Goal: Information Seeking & Learning: Find specific page/section

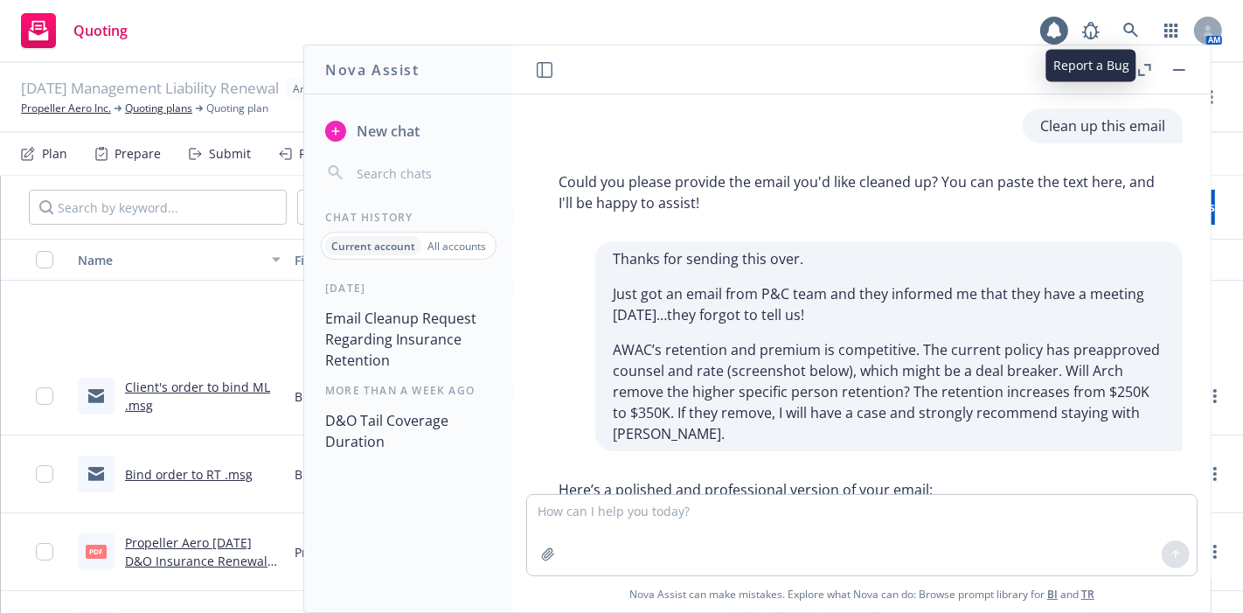
scroll to position [301, 0]
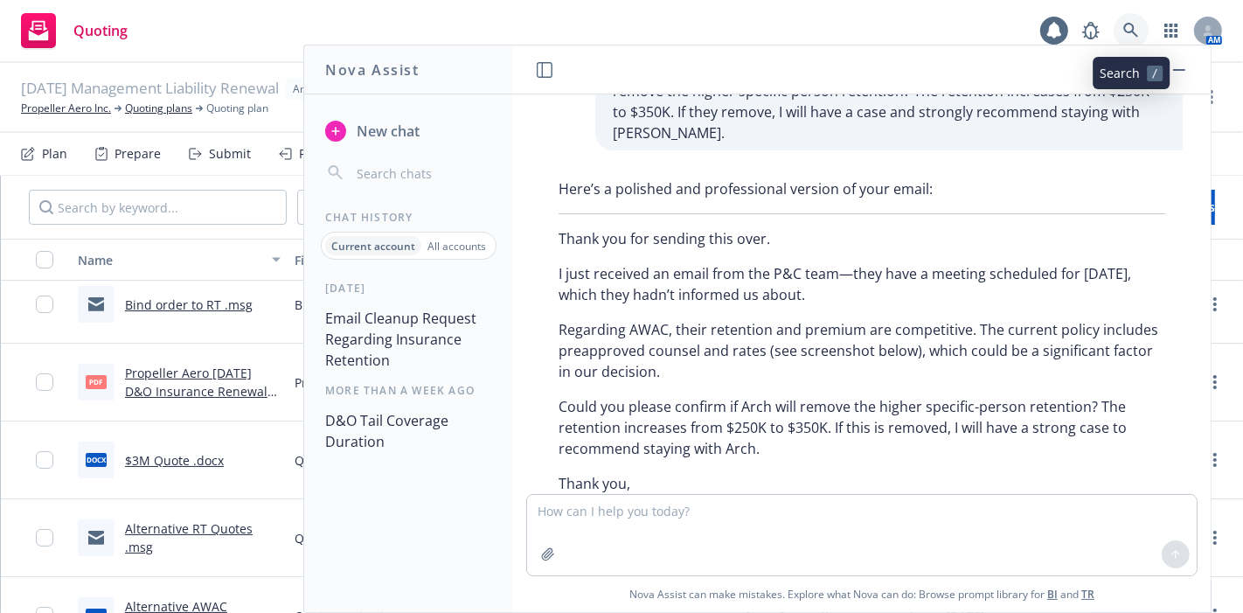
click at [1119, 26] on link at bounding box center [1130, 30] width 35 height 35
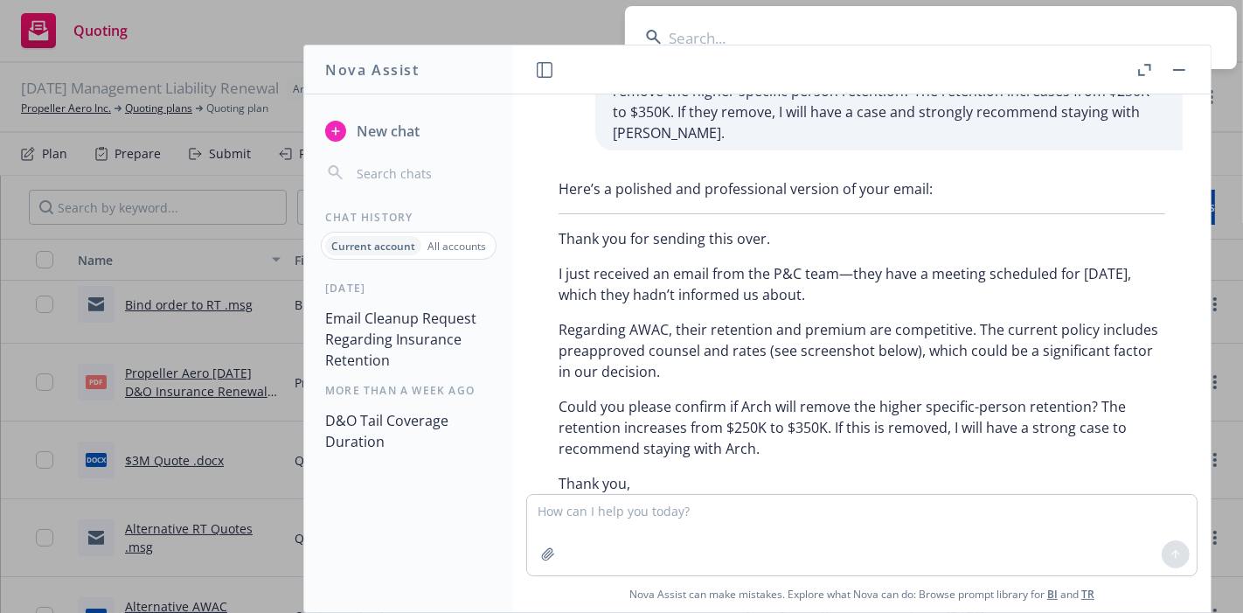
click at [1118, 26] on input at bounding box center [931, 37] width 612 height 63
type input "immune"
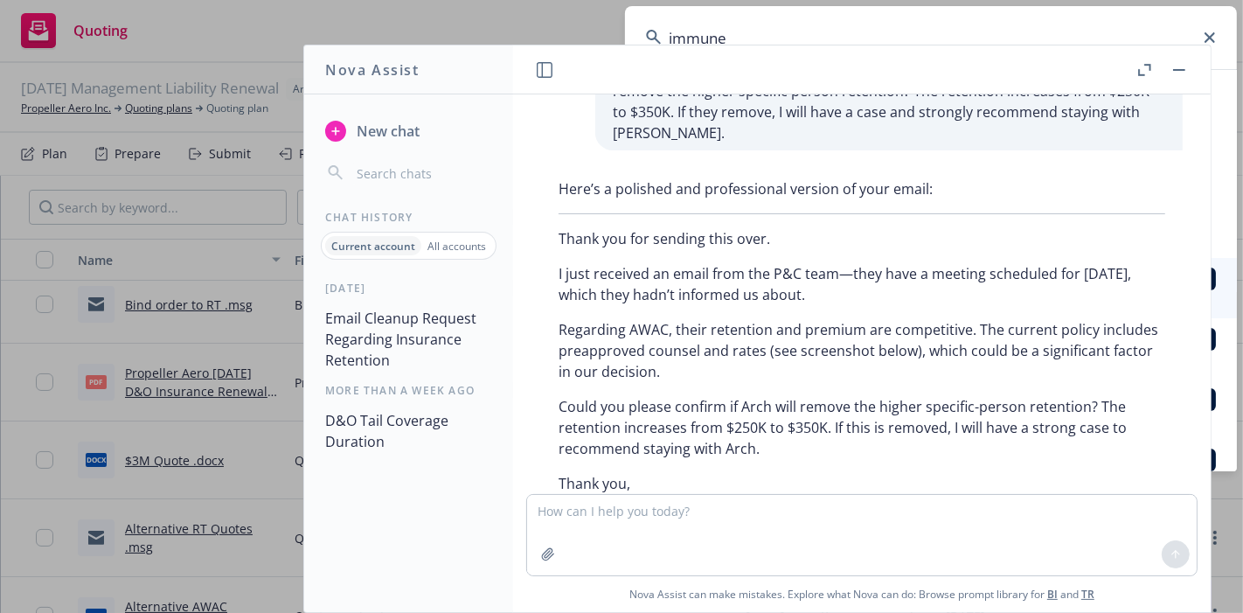
click at [1186, 78] on button at bounding box center [1178, 69] width 21 height 21
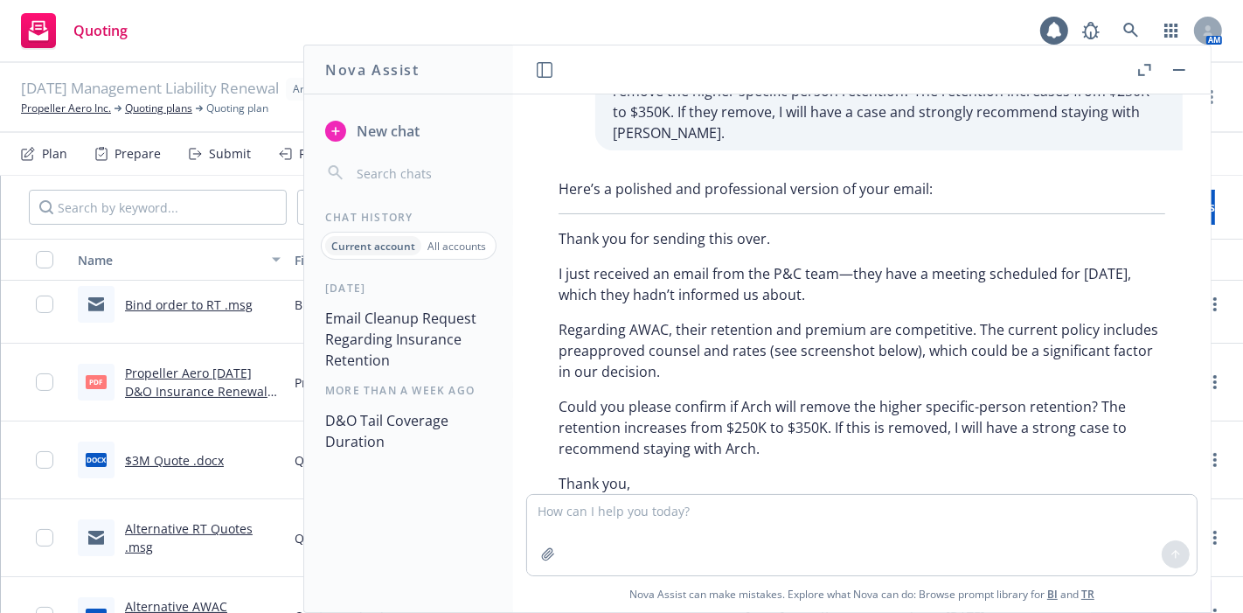
click at [1184, 71] on button "button" at bounding box center [1178, 69] width 21 height 21
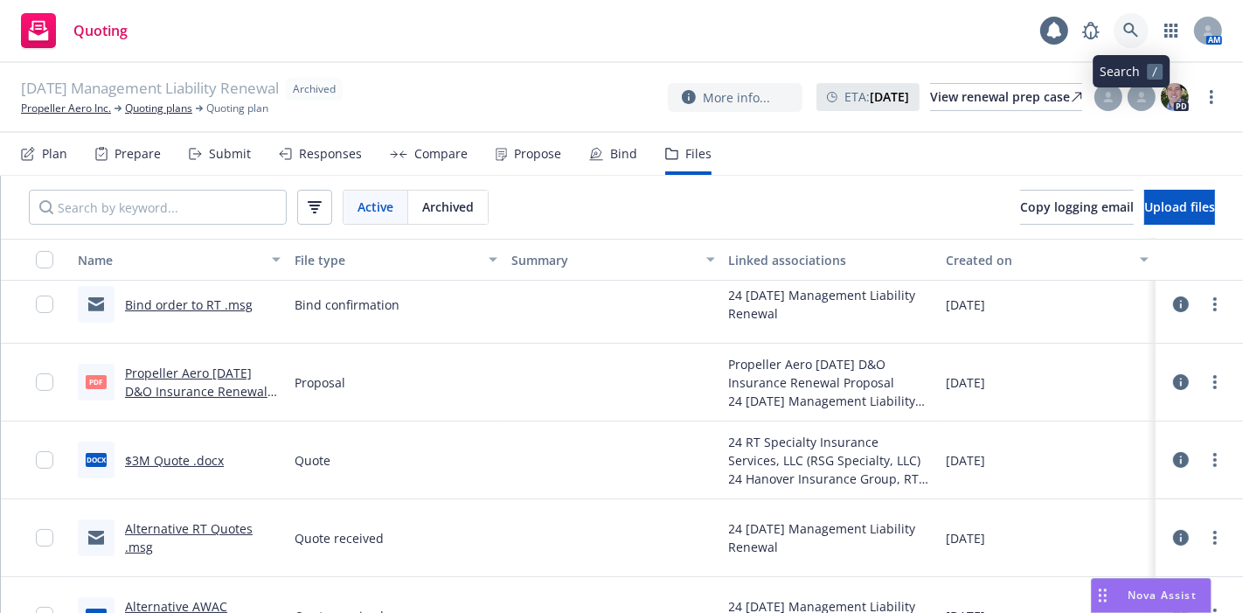
click at [1136, 30] on icon at bounding box center [1131, 31] width 16 height 16
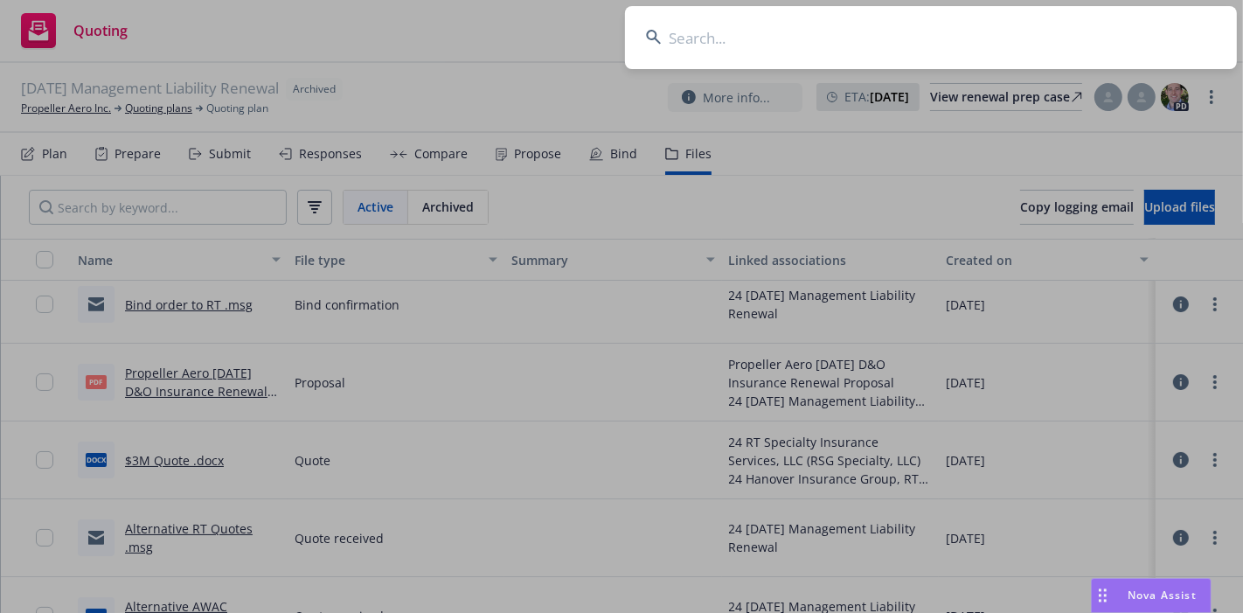
click at [1065, 31] on input at bounding box center [931, 37] width 612 height 63
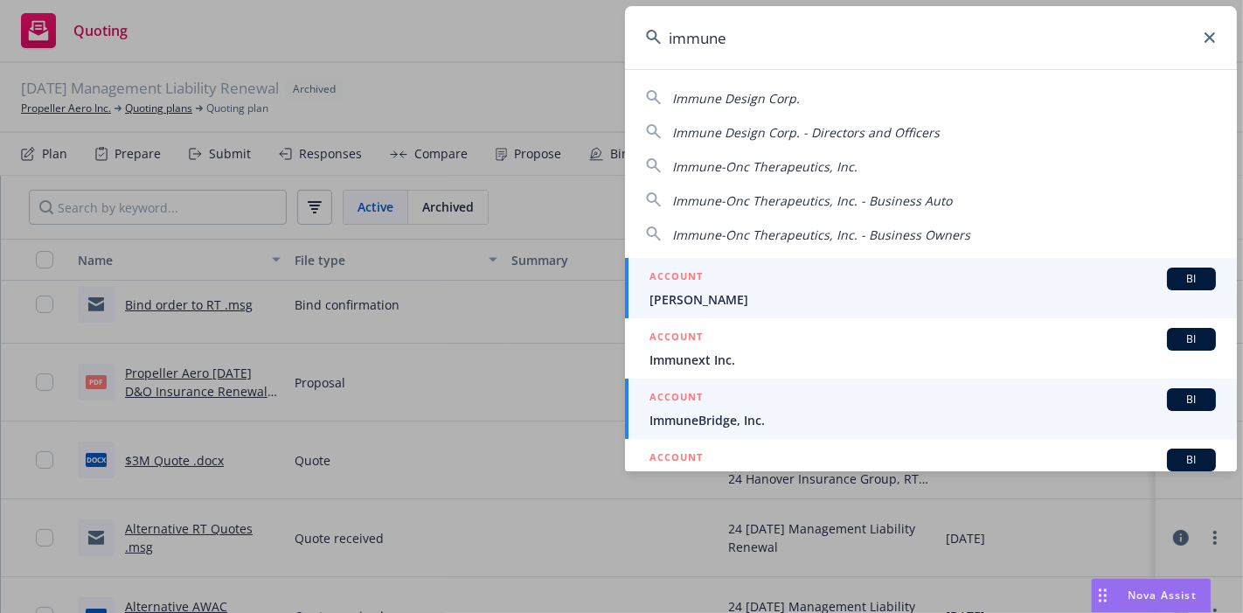
type input "immune"
click at [851, 411] on span "ImmuneBridge, Inc." at bounding box center [932, 420] width 566 height 18
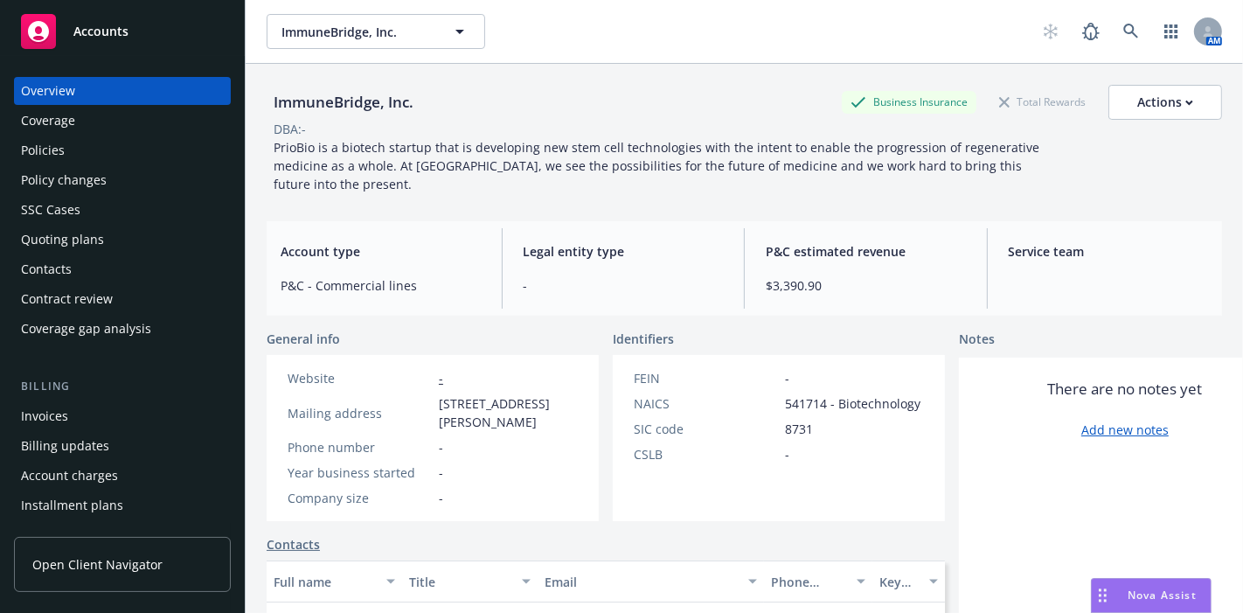
click at [58, 161] on div "Policies" at bounding box center [43, 150] width 44 height 28
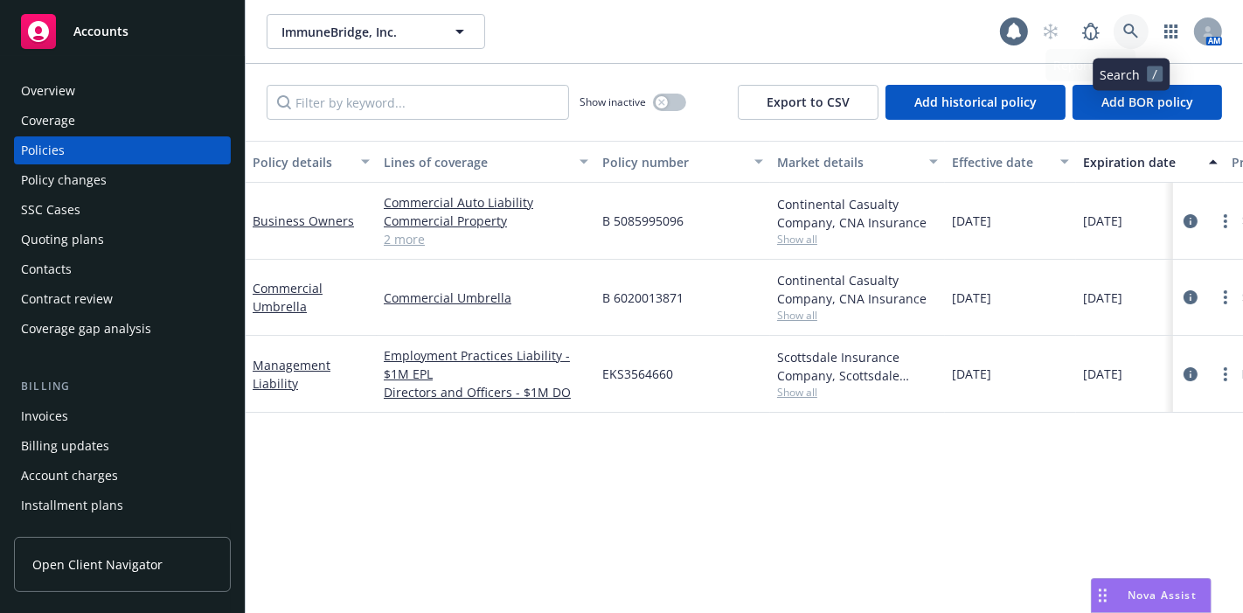
click at [1133, 33] on icon at bounding box center [1130, 31] width 15 height 15
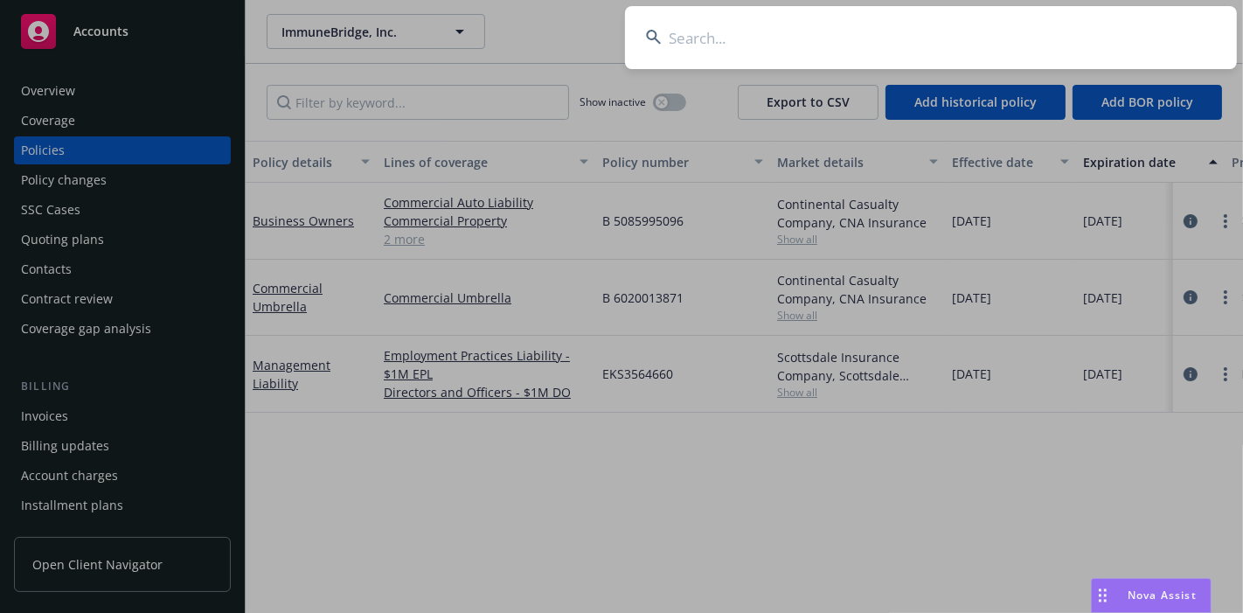
click at [1096, 31] on input at bounding box center [931, 37] width 612 height 63
type input "capnia"
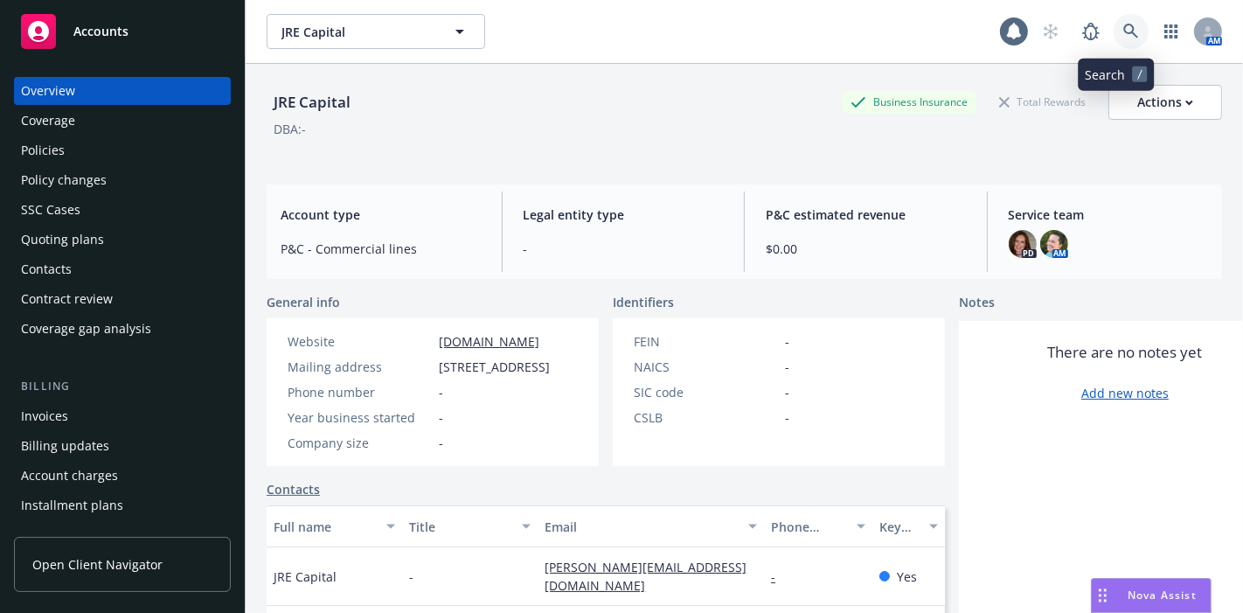
click at [1123, 31] on icon at bounding box center [1131, 32] width 16 height 16
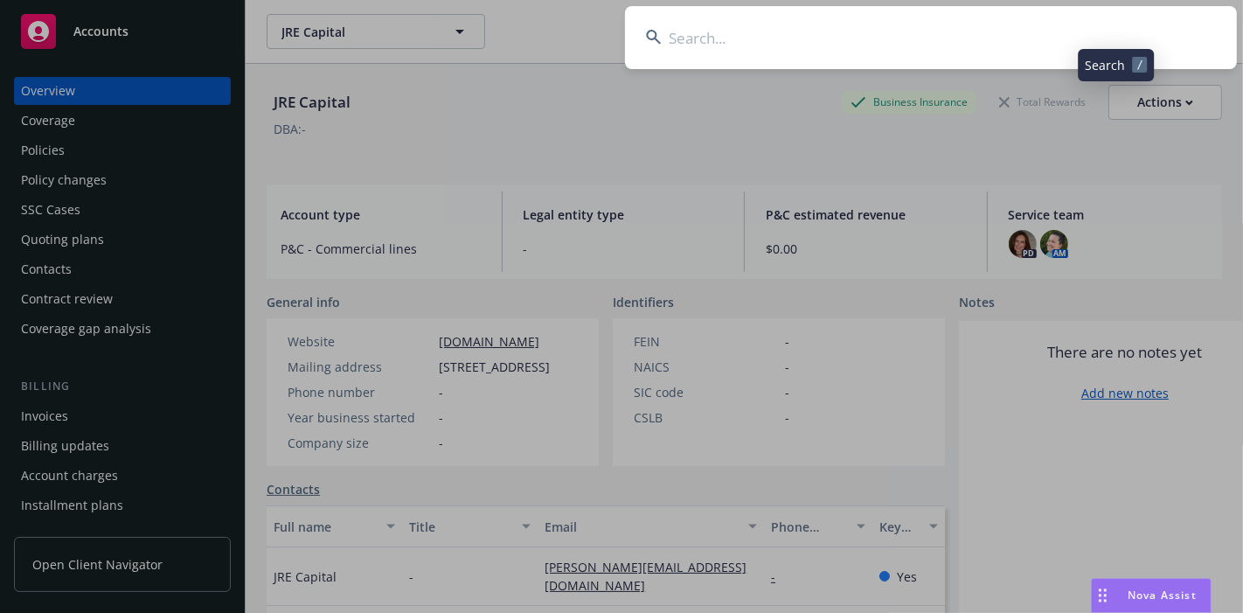
click at [1082, 43] on input at bounding box center [931, 37] width 612 height 63
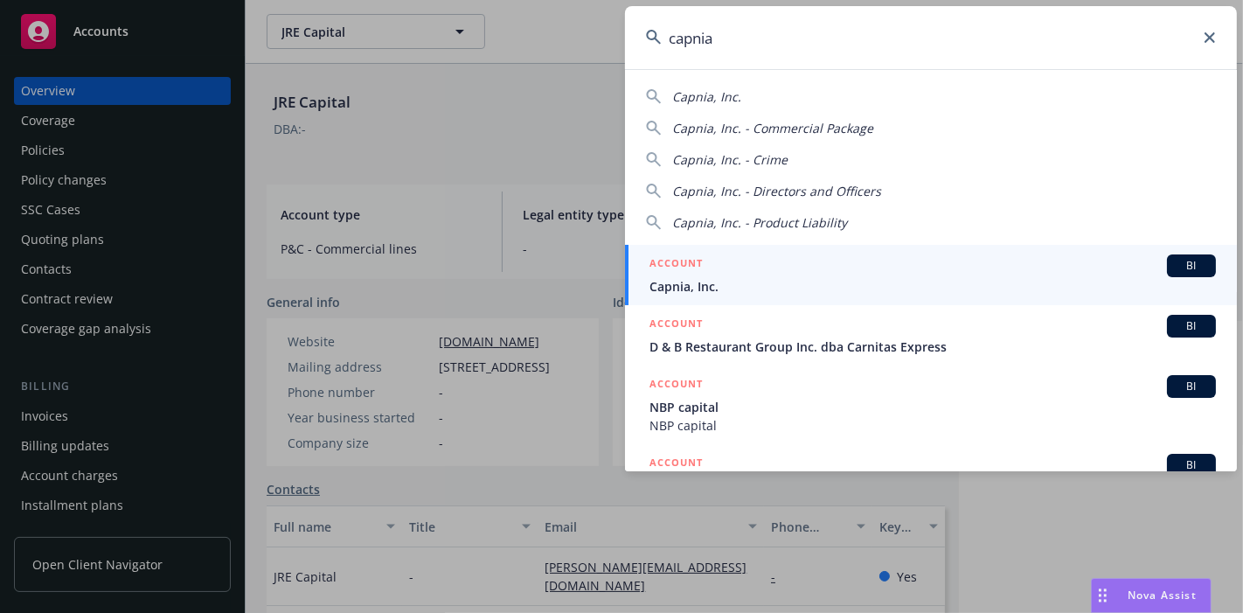
type input "capnia"
click at [911, 290] on span "Capnia, Inc." at bounding box center [932, 286] width 566 height 18
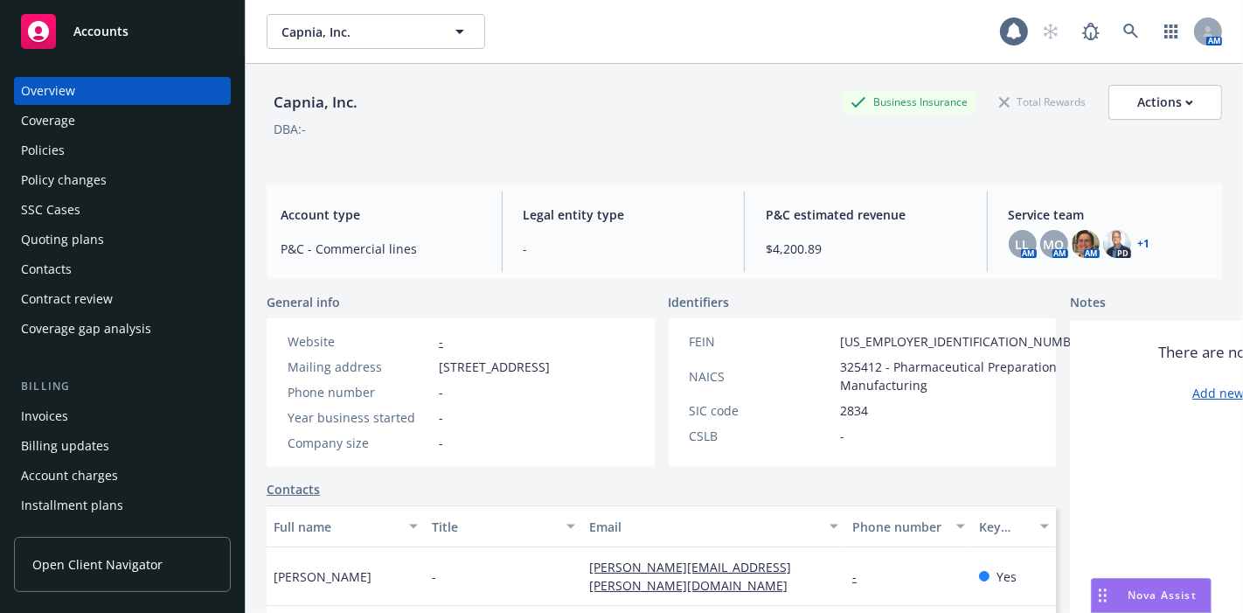
click at [52, 149] on div "Policies" at bounding box center [43, 150] width 44 height 28
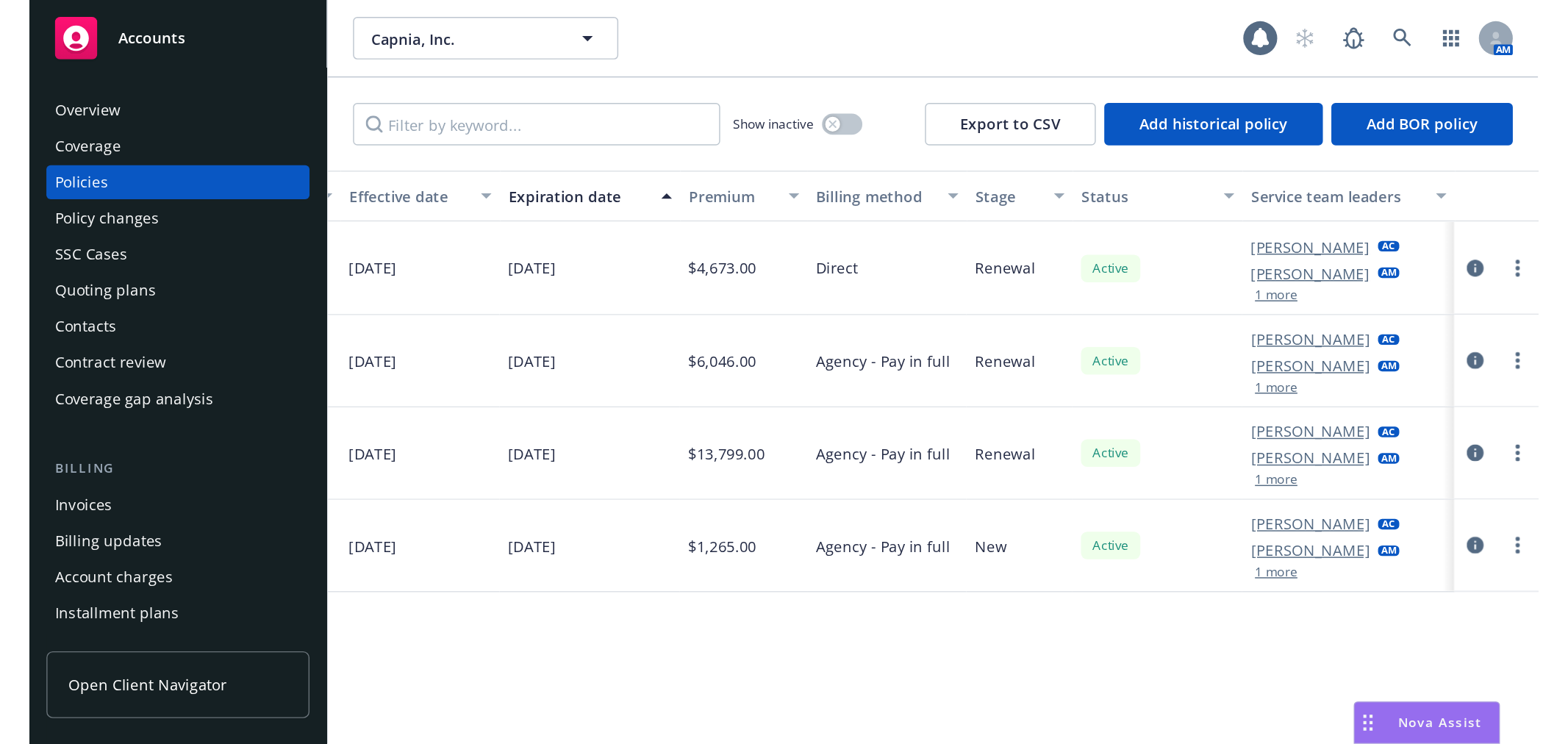
scroll to position [0, 56]
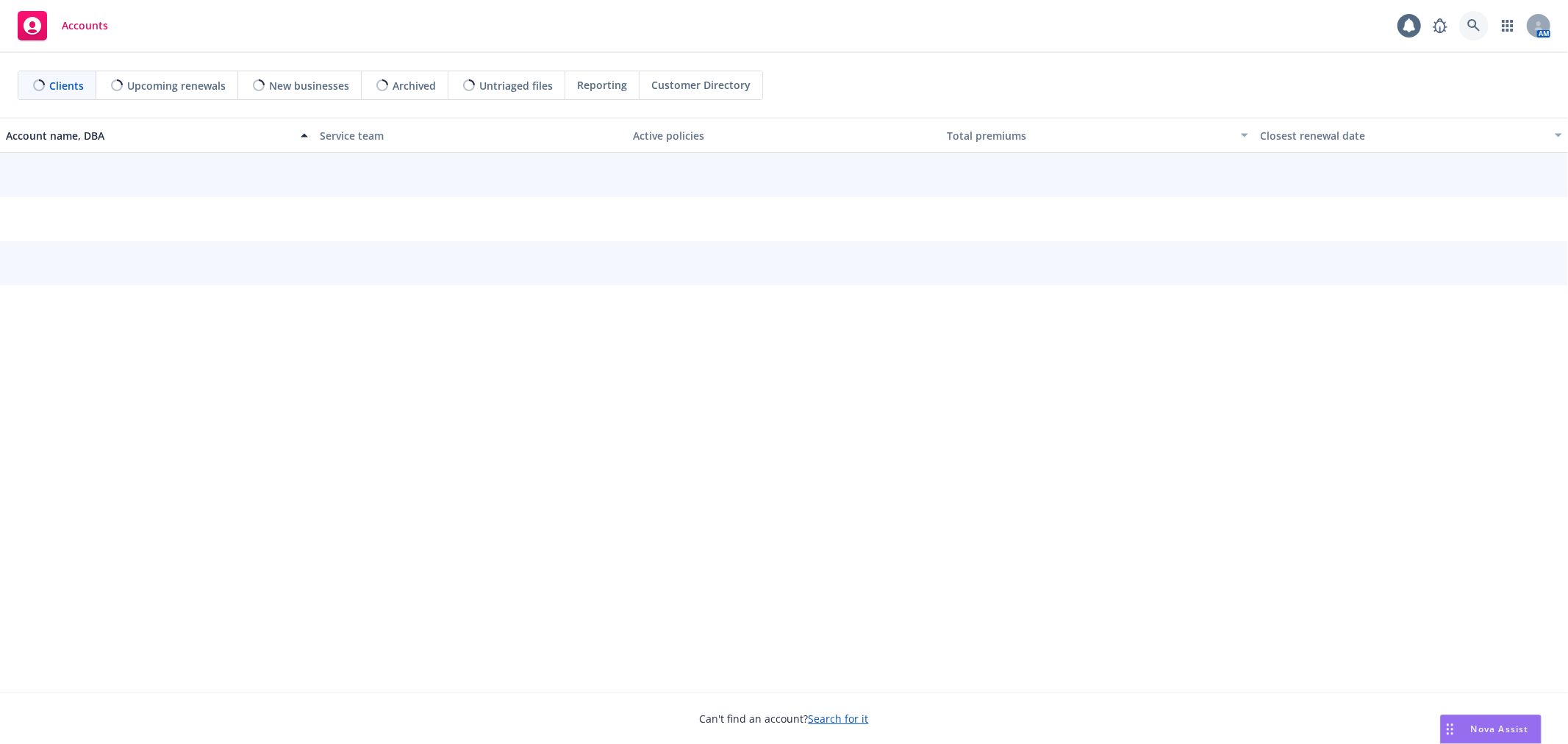
click at [1482, 34] on link at bounding box center [1474, 25] width 29 height 29
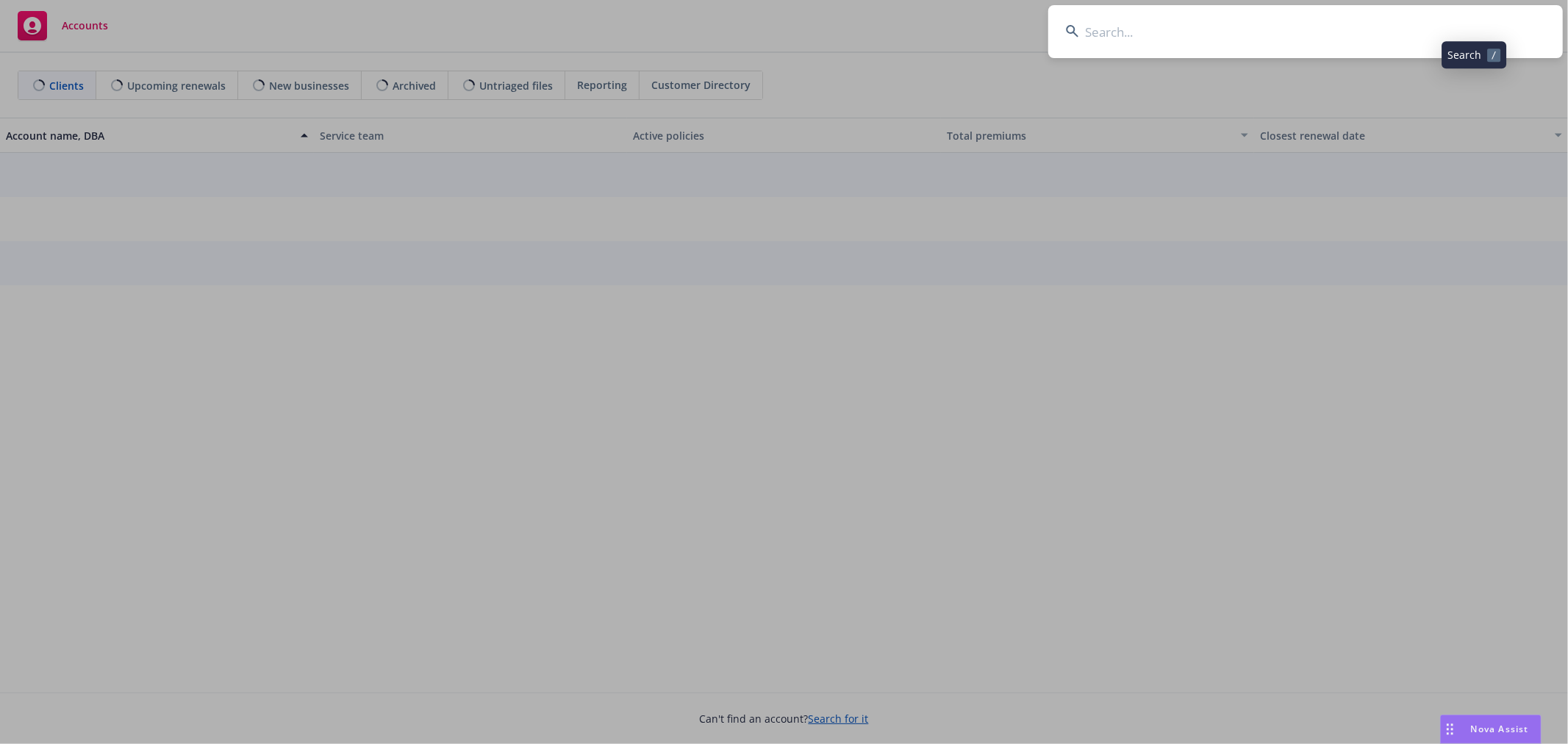
click at [1377, 41] on input at bounding box center [1306, 31] width 515 height 53
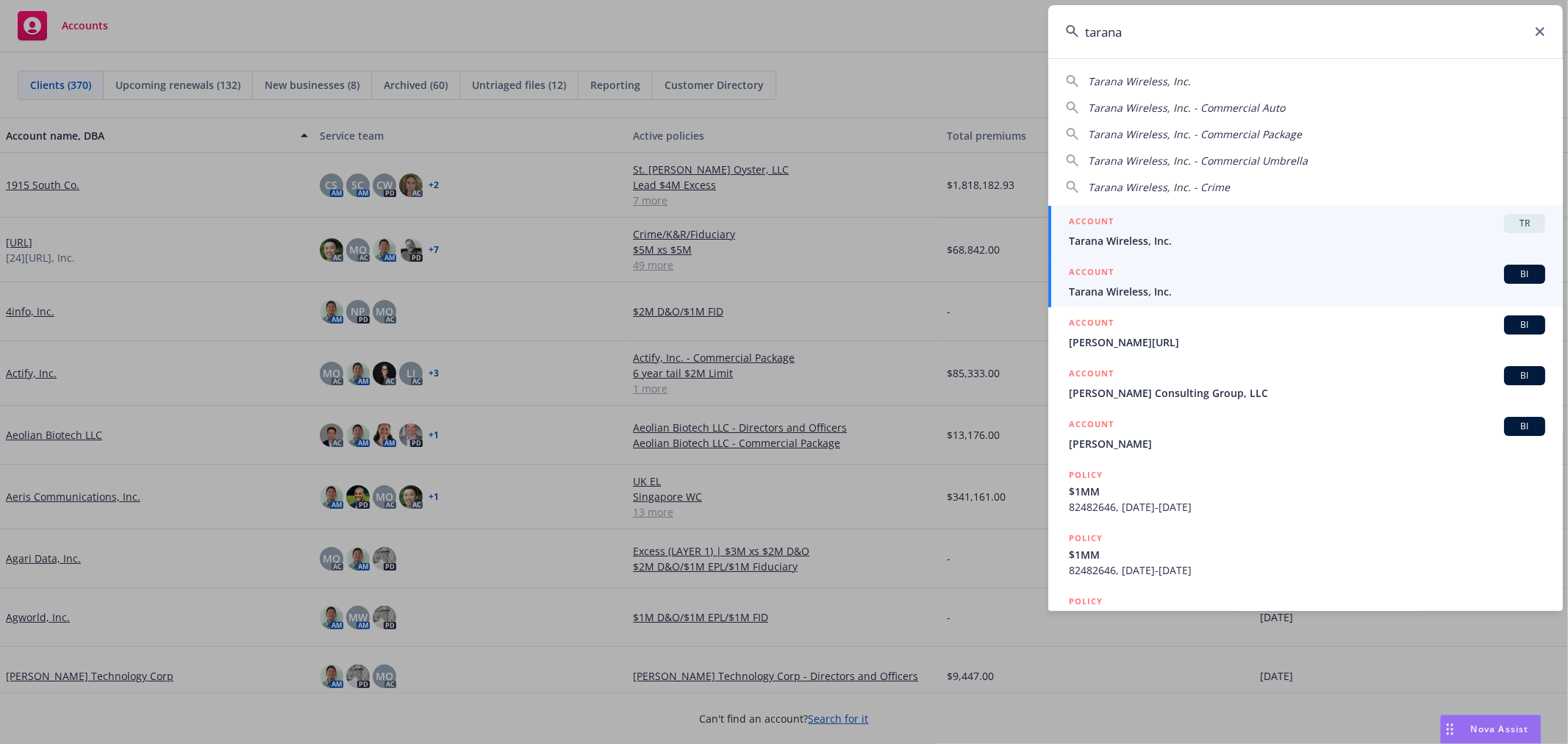
type input "tarana"
click at [1280, 278] on div "ACCOUNT BI" at bounding box center [1307, 274] width 476 height 19
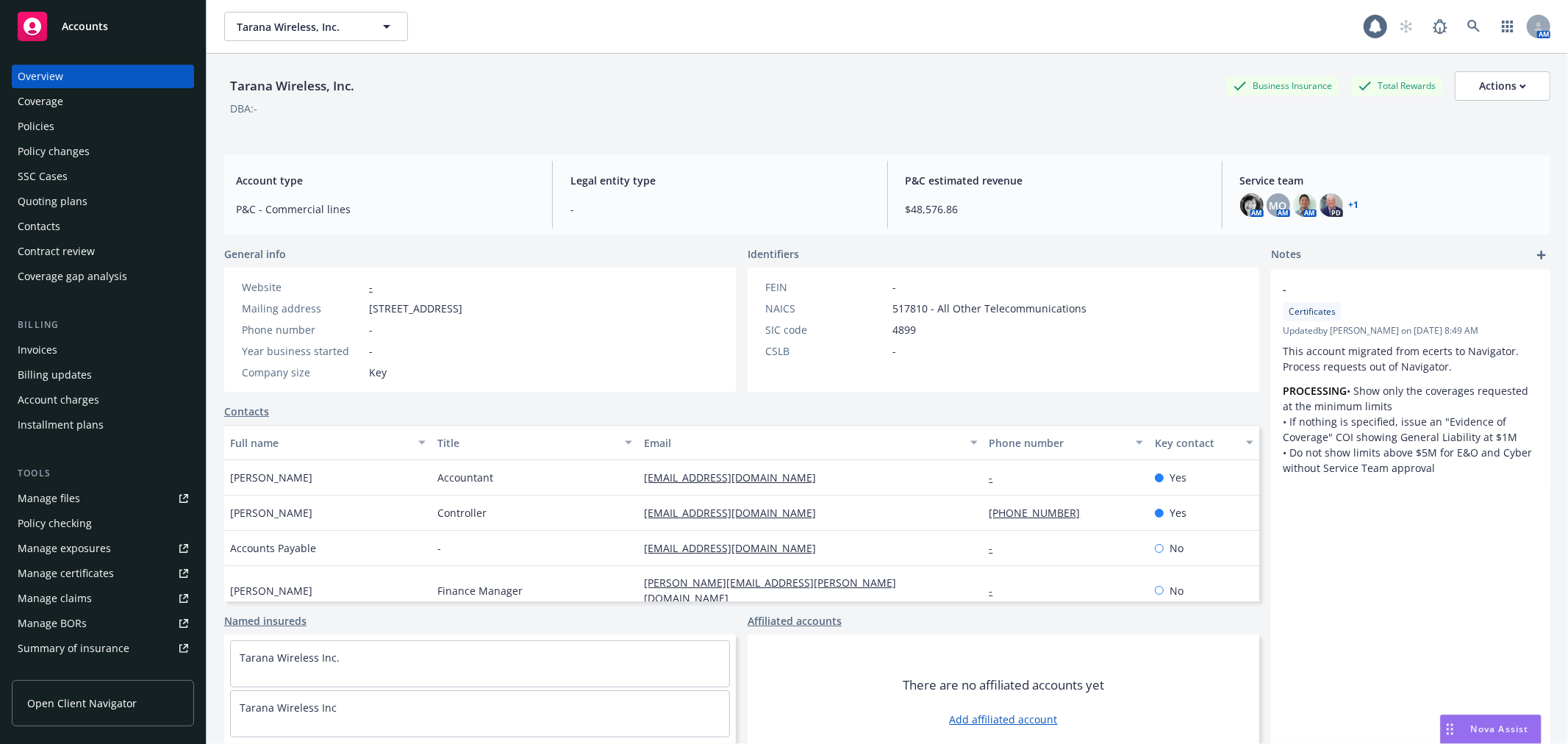
click at [52, 120] on div "Policies" at bounding box center [36, 126] width 37 height 24
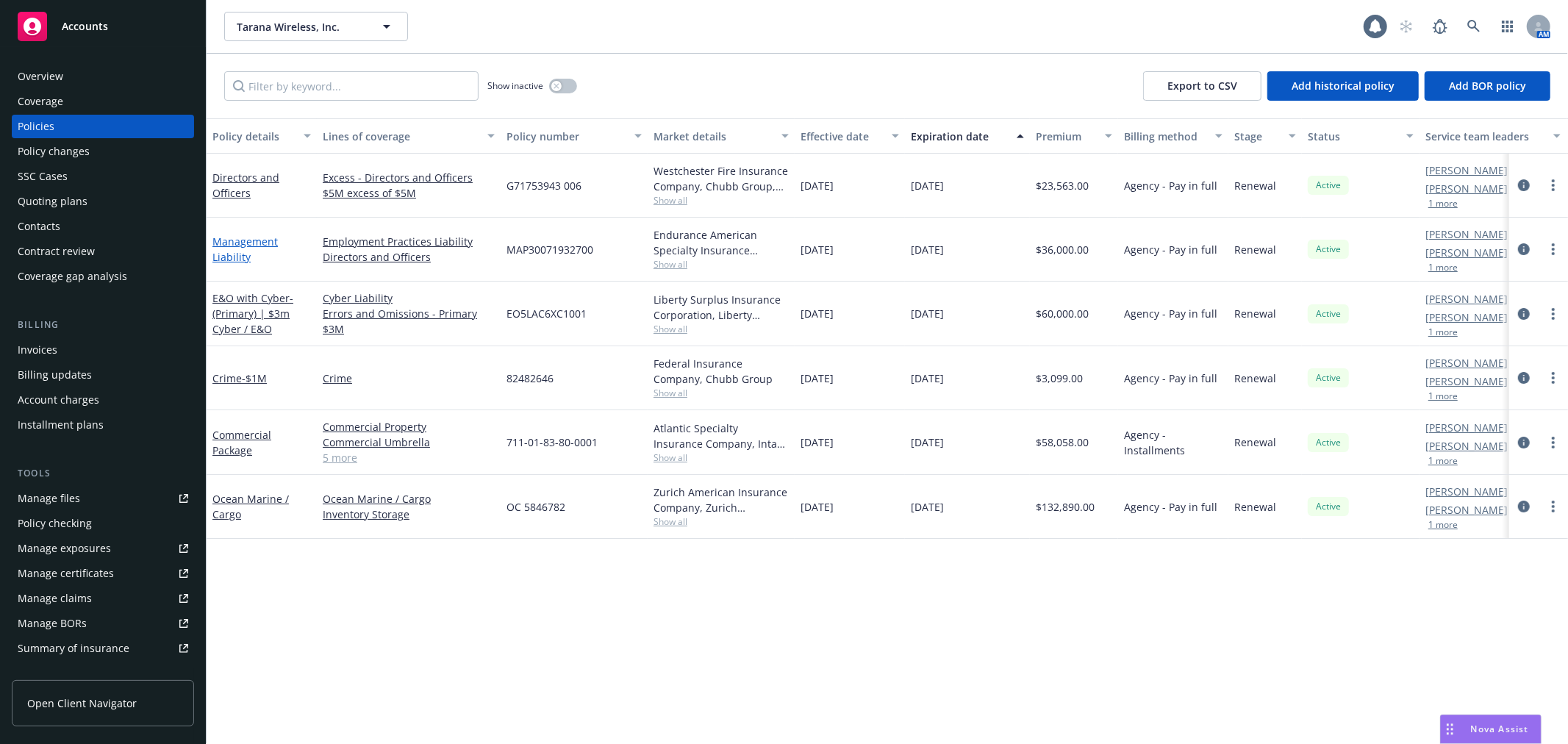
click at [244, 245] on link "Management Liability" at bounding box center [246, 249] width 66 height 29
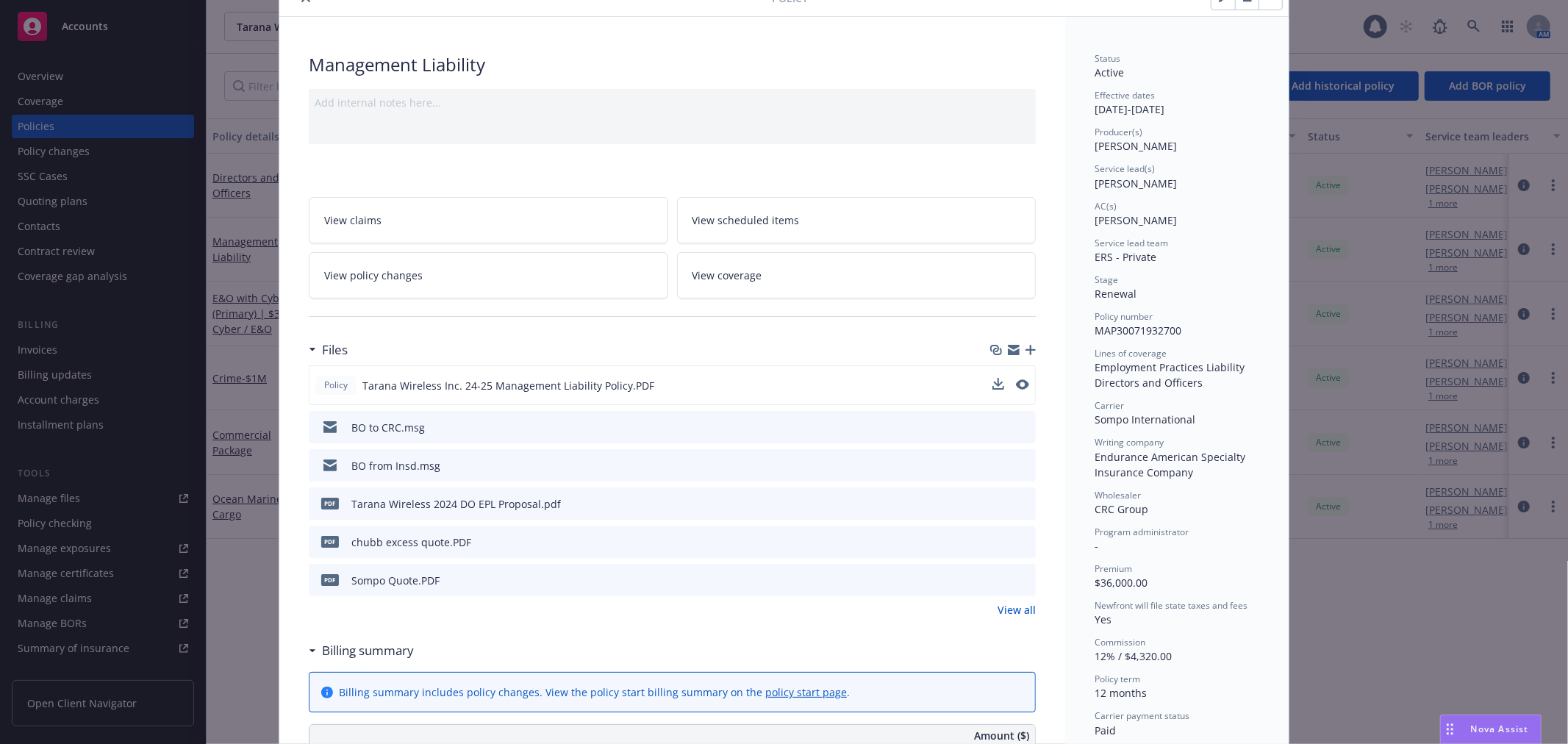
scroll to position [163, 0]
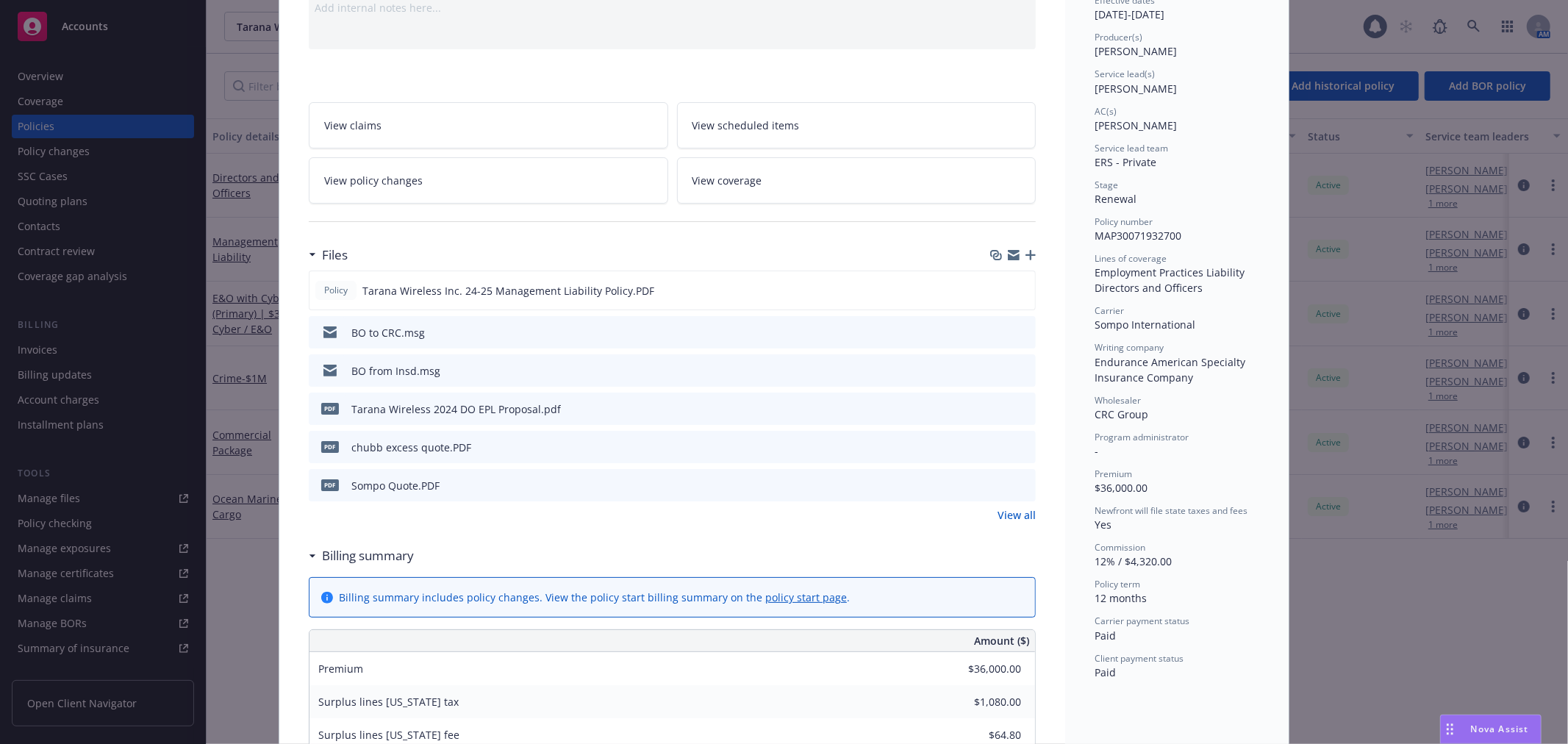
click at [992, 332] on icon "download file" at bounding box center [998, 332] width 12 height 12
click at [1304, 20] on div "Policy Management Liability Add internal notes here... View claims View schedul…" at bounding box center [784, 372] width 1568 height 744
drag, startPoint x: 256, startPoint y: 287, endPoint x: 849, endPoint y: 138, distance: 611.4
click at [269, 283] on div "Policy Management Liability Add internal notes here... View claims View schedul…" at bounding box center [784, 372] width 1568 height 744
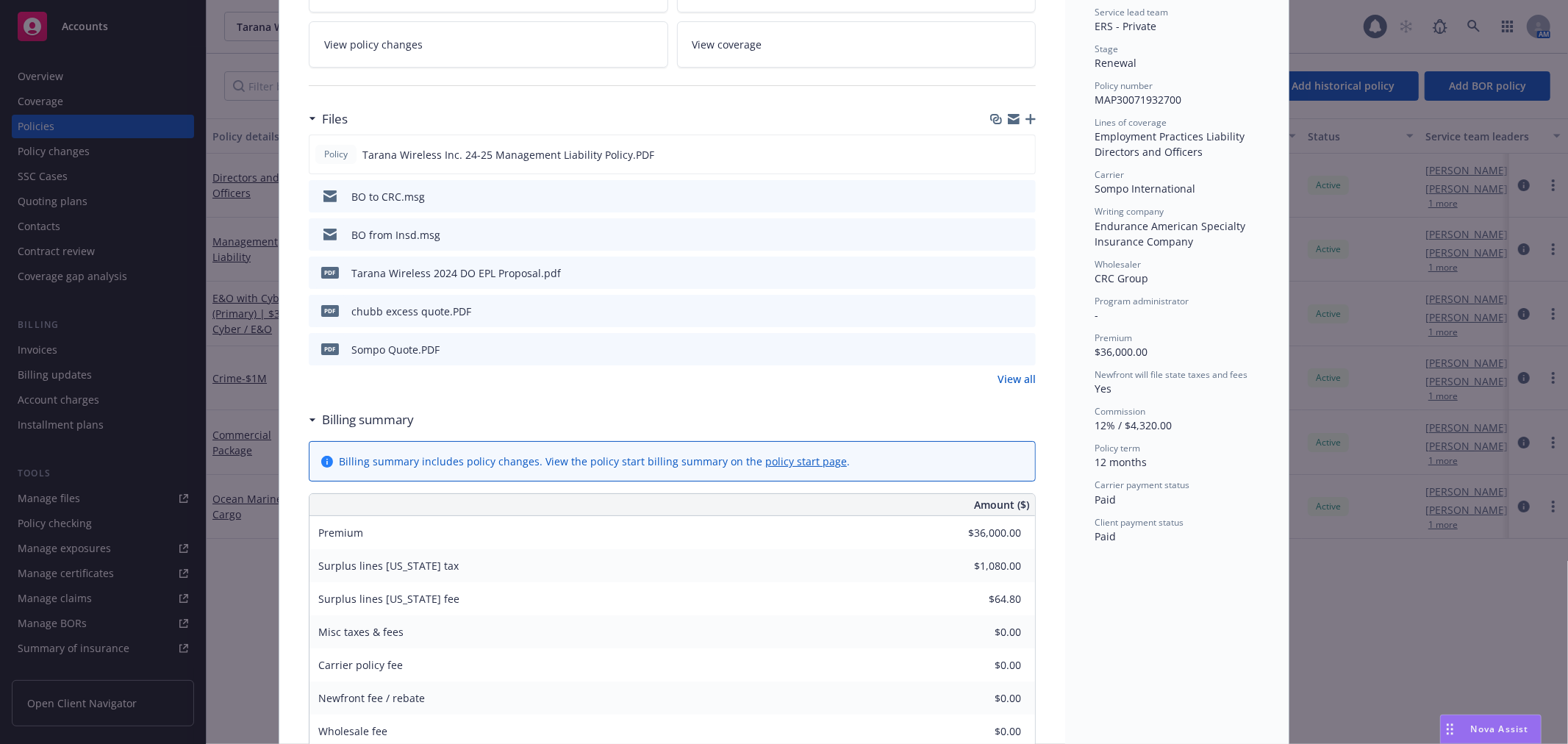
scroll to position [490, 0]
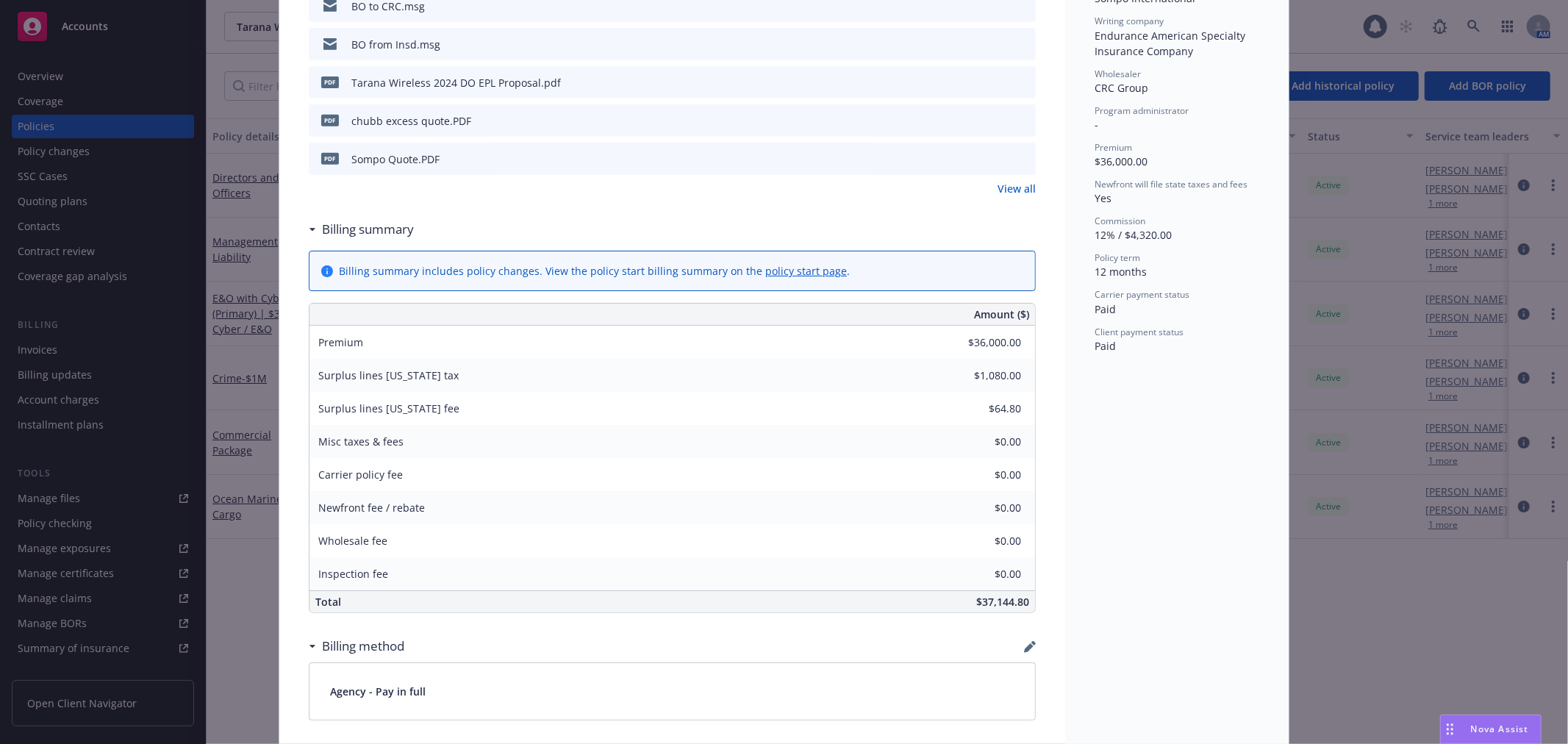
click at [818, 435] on div "Misc taxes & fees $0.00" at bounding box center [672, 441] width 726 height 33
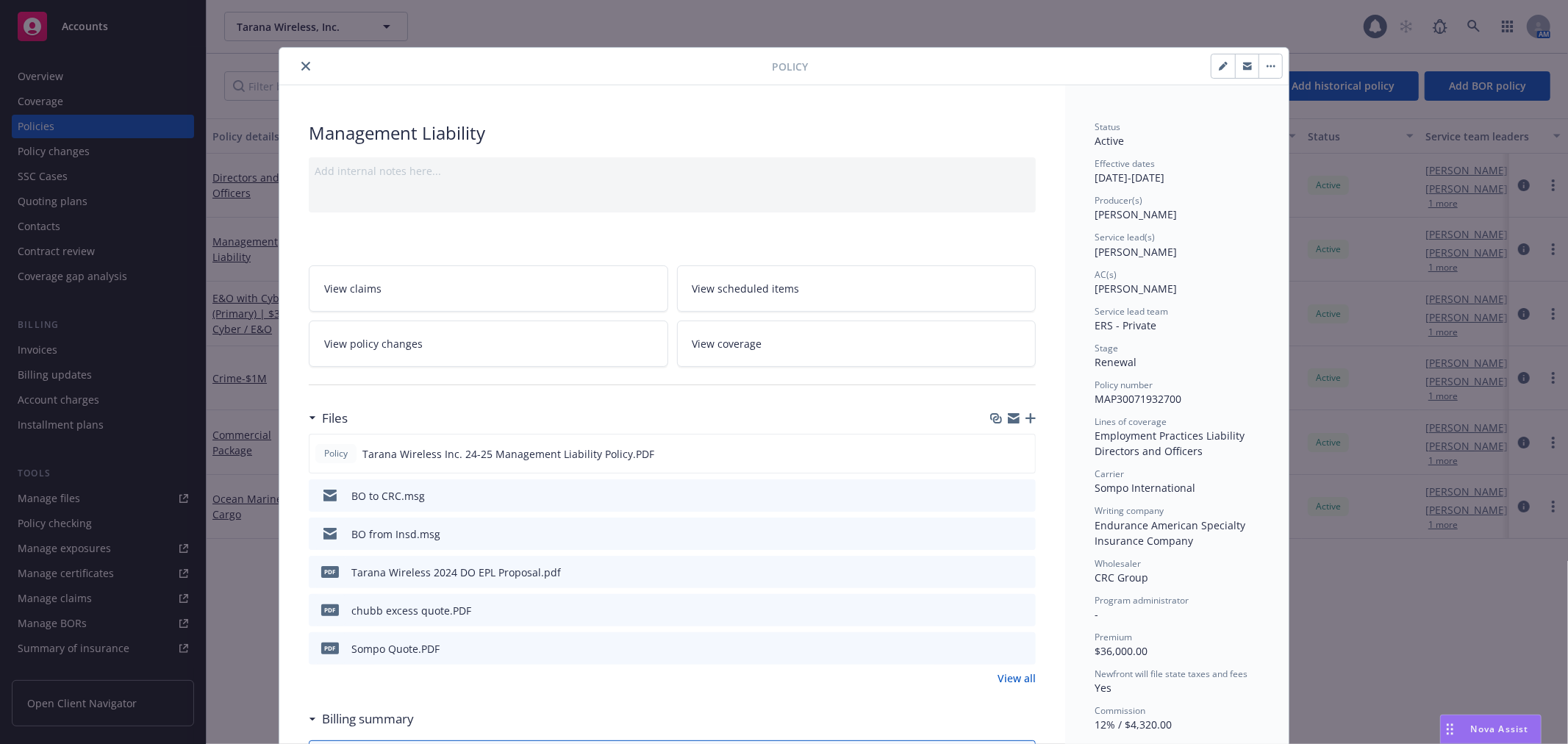
click at [303, 74] on button "close" at bounding box center [305, 66] width 18 height 18
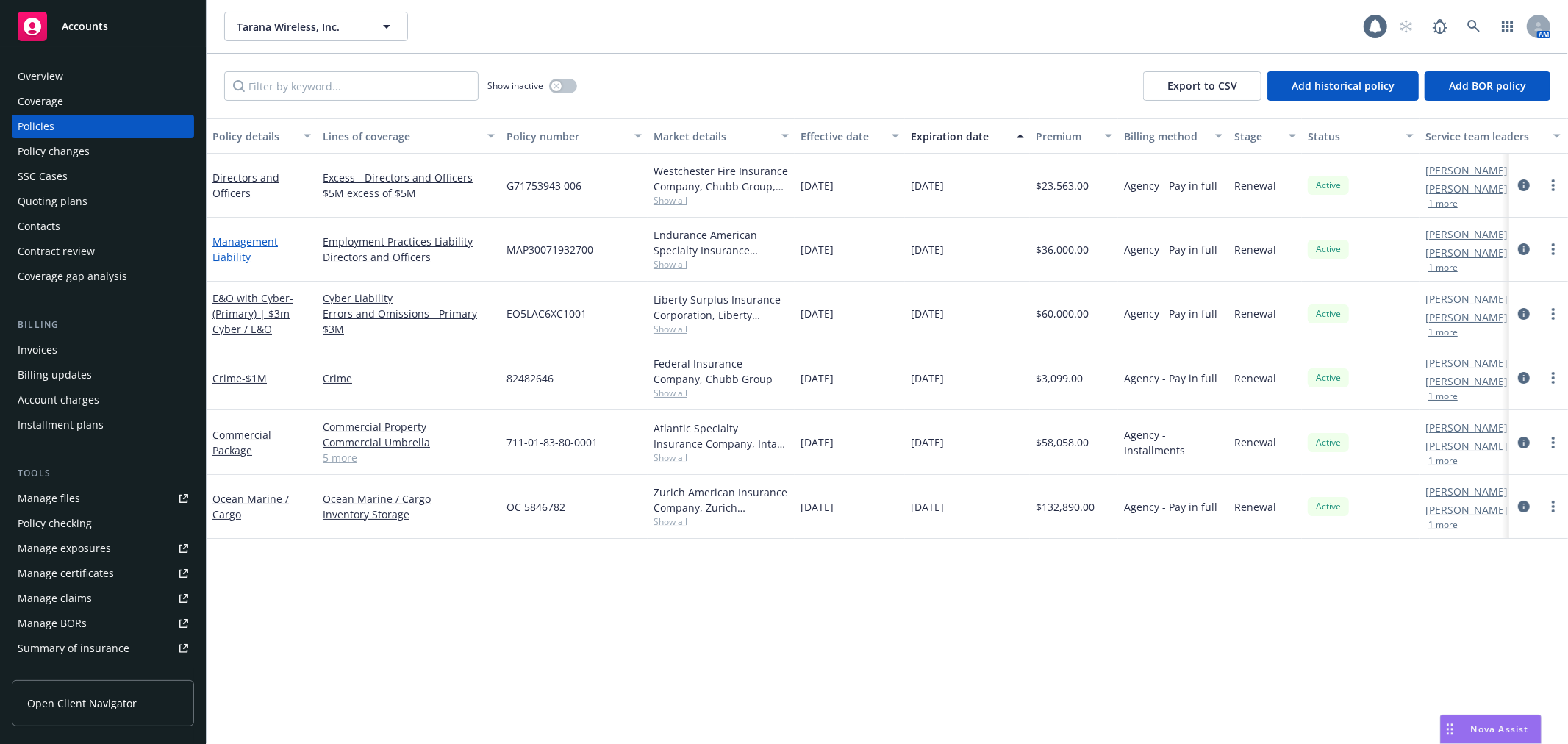
click at [221, 244] on link "Management Liability" at bounding box center [246, 249] width 66 height 29
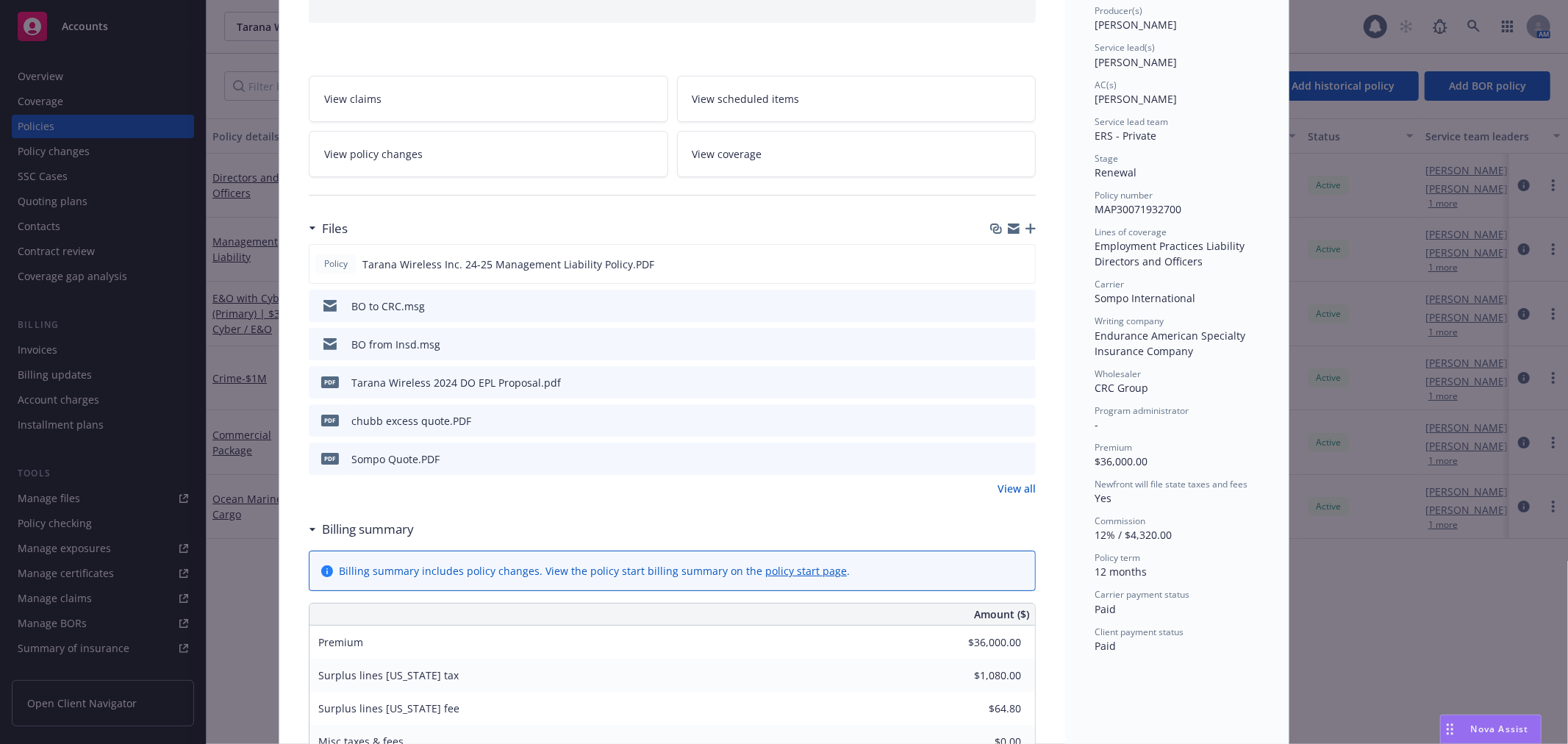
scroll to position [289, 0]
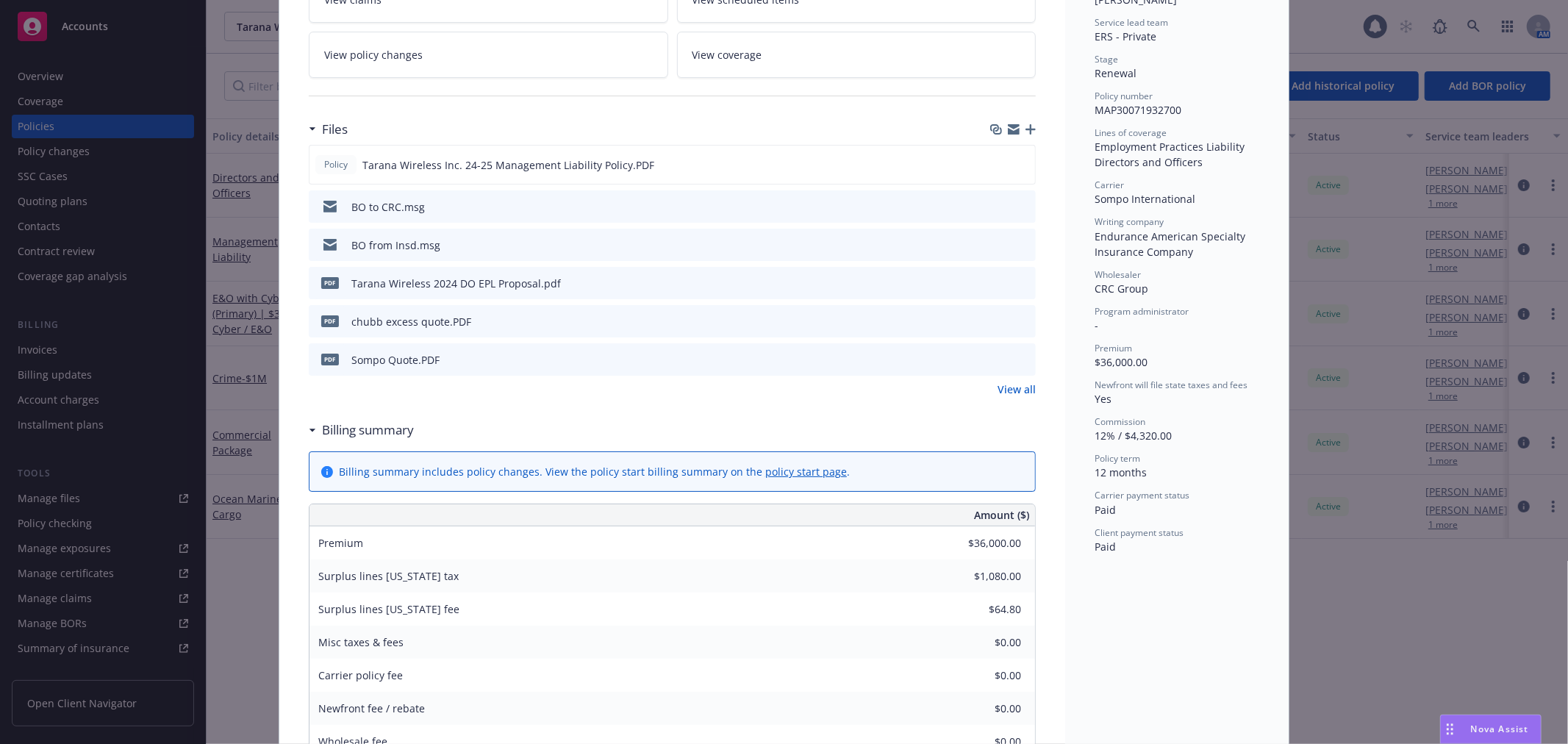
click at [994, 281] on icon "download file" at bounding box center [998, 283] width 12 height 12
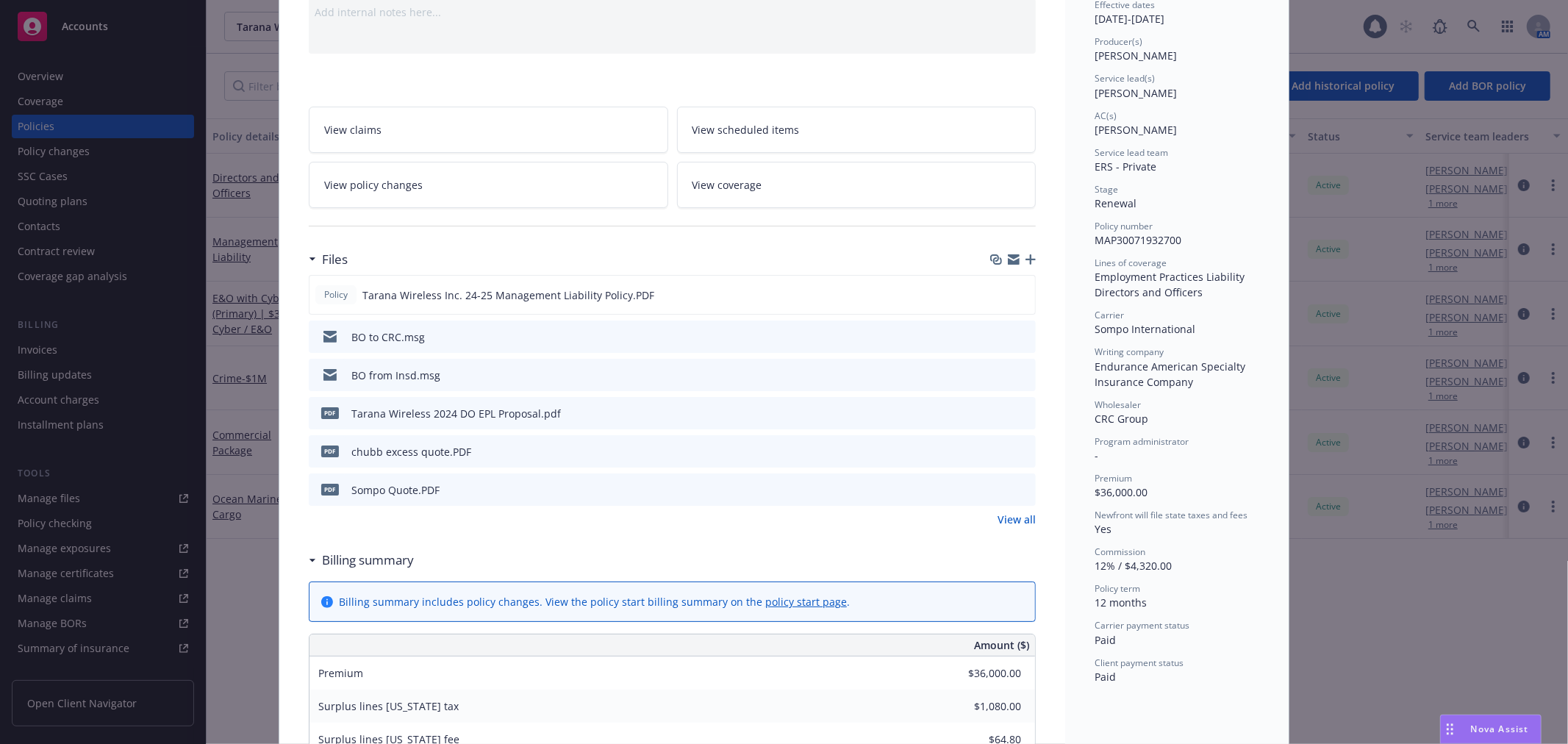
scroll to position [0, 0]
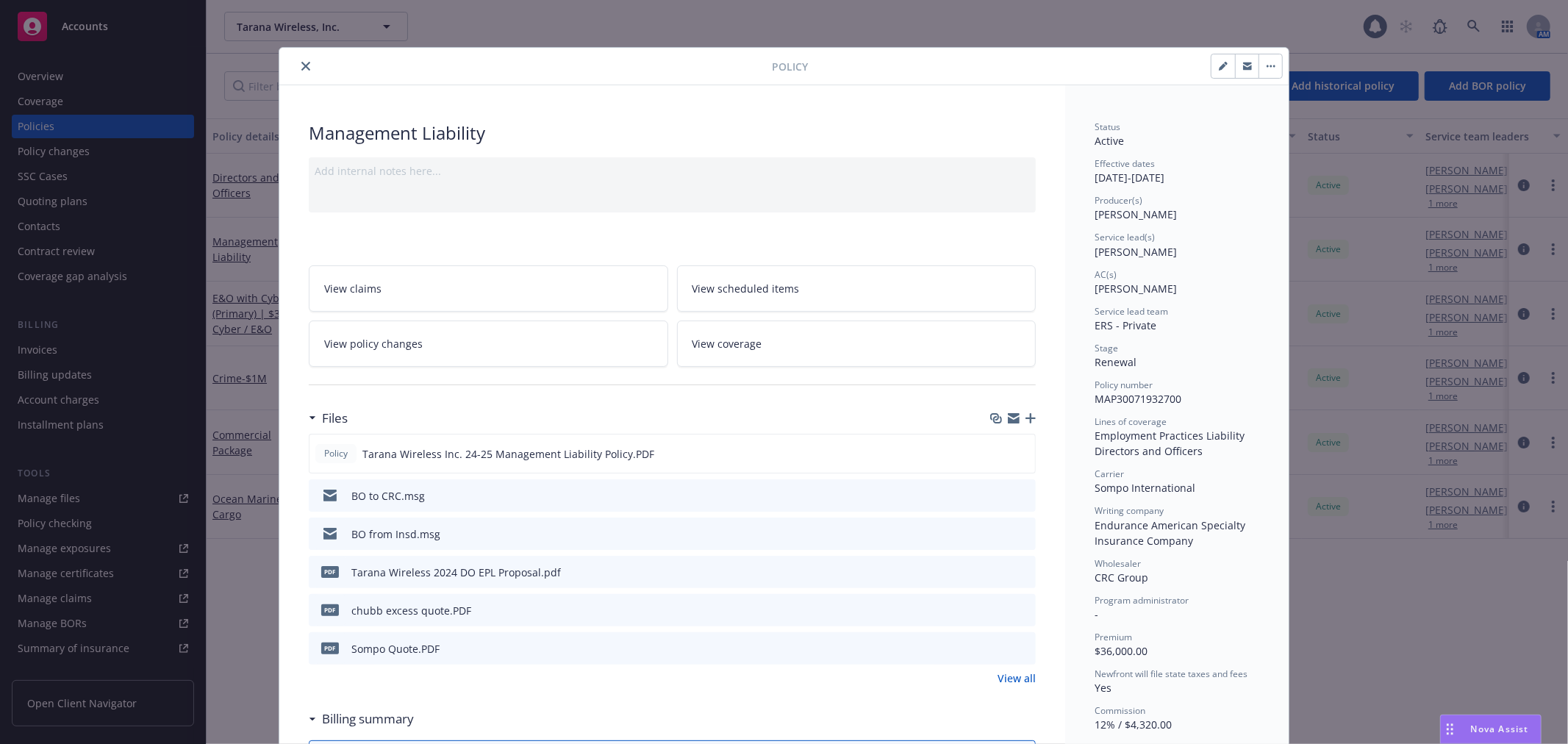
click at [304, 67] on icon "close" at bounding box center [305, 66] width 8 height 8
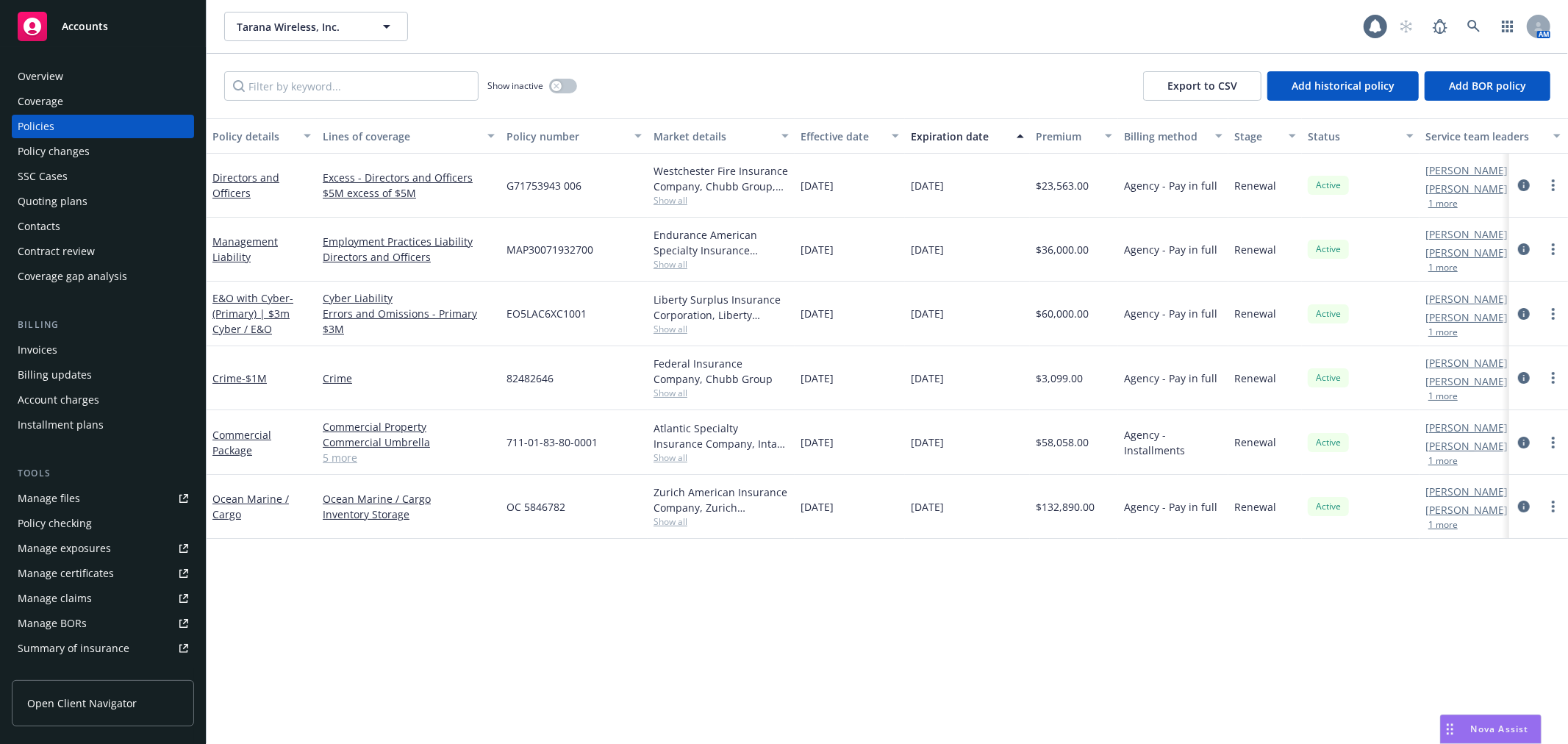
click at [40, 349] on div "Invoices" at bounding box center [37, 350] width 40 height 24
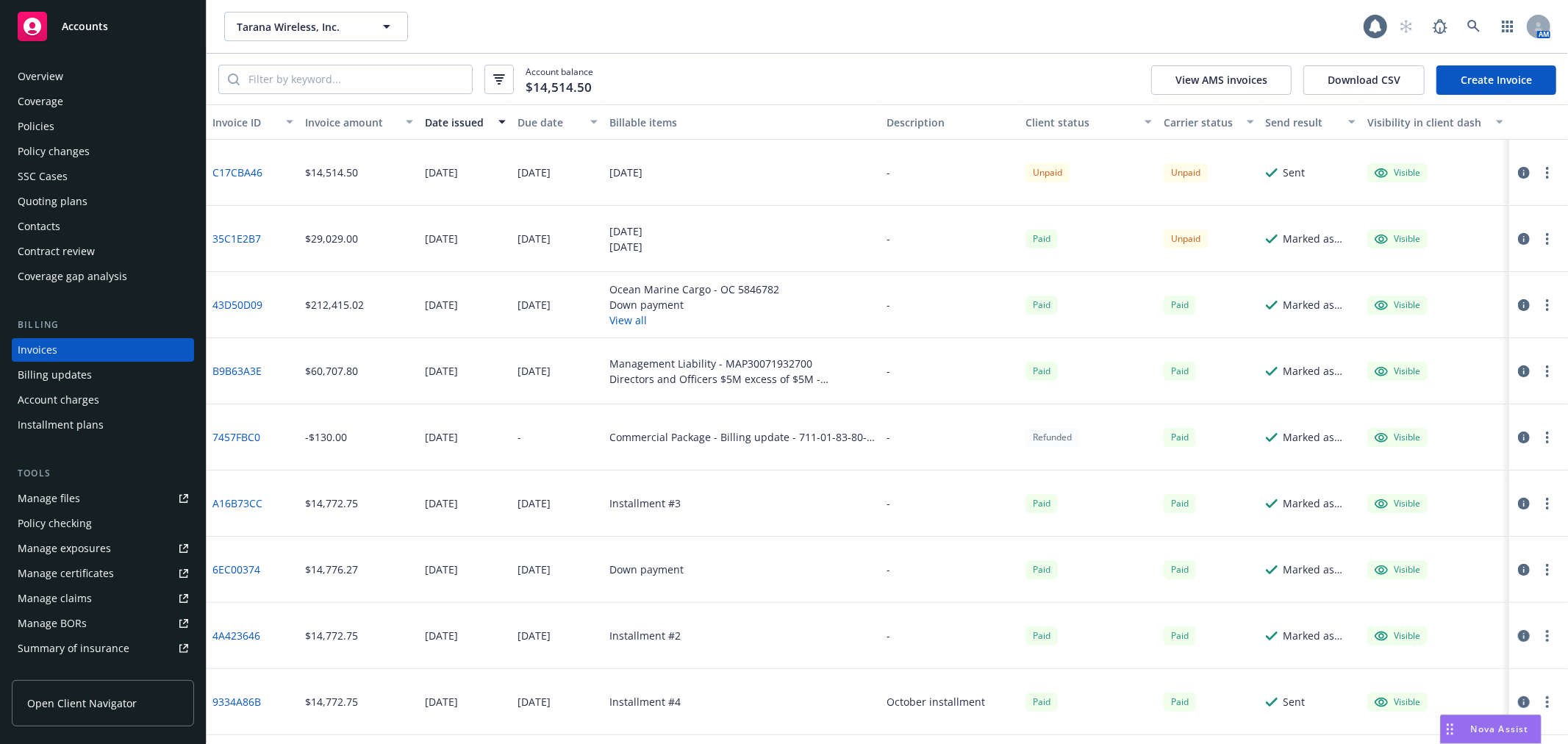
click at [40, 122] on div "Policies" at bounding box center [36, 126] width 37 height 24
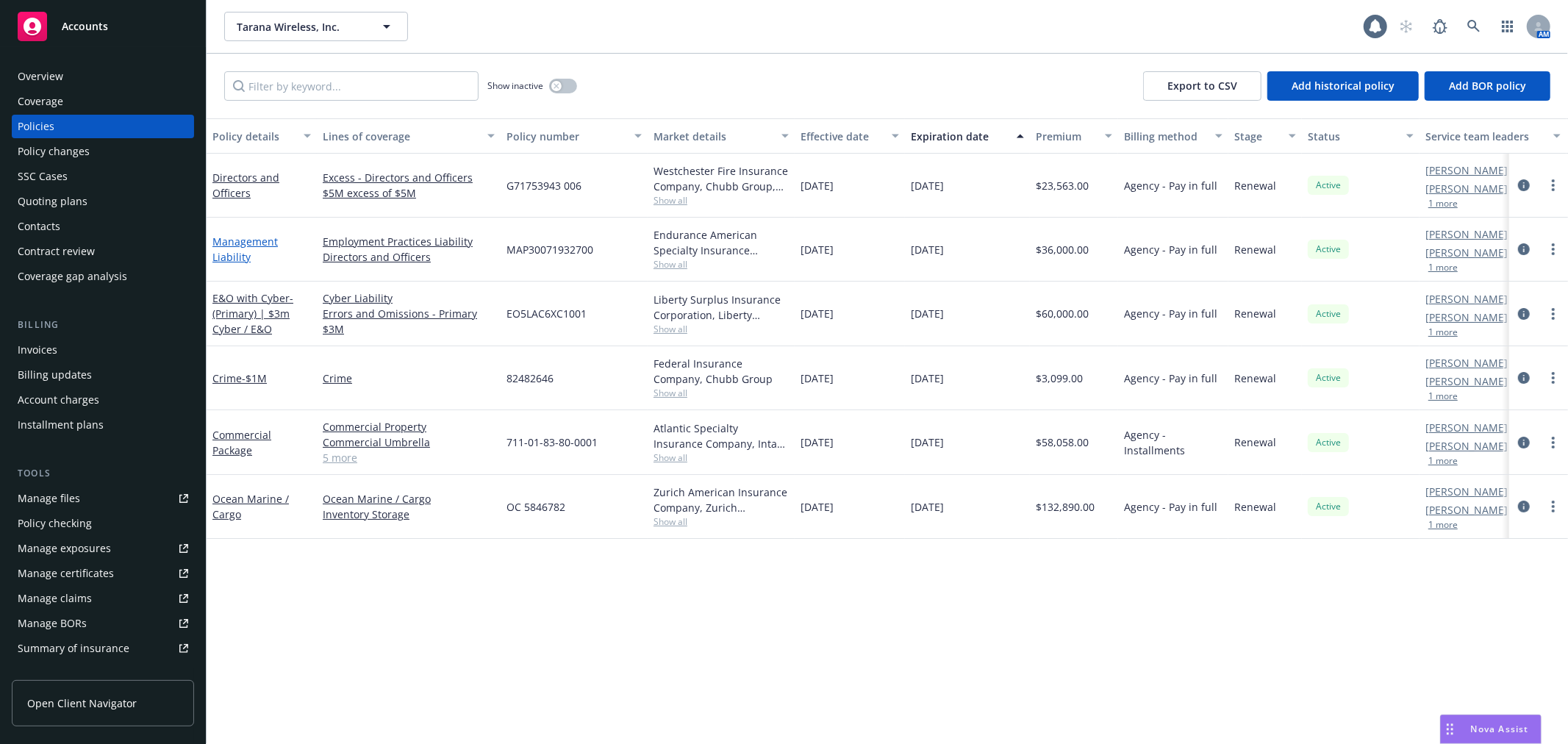
click at [236, 240] on link "Management Liability" at bounding box center [246, 249] width 66 height 29
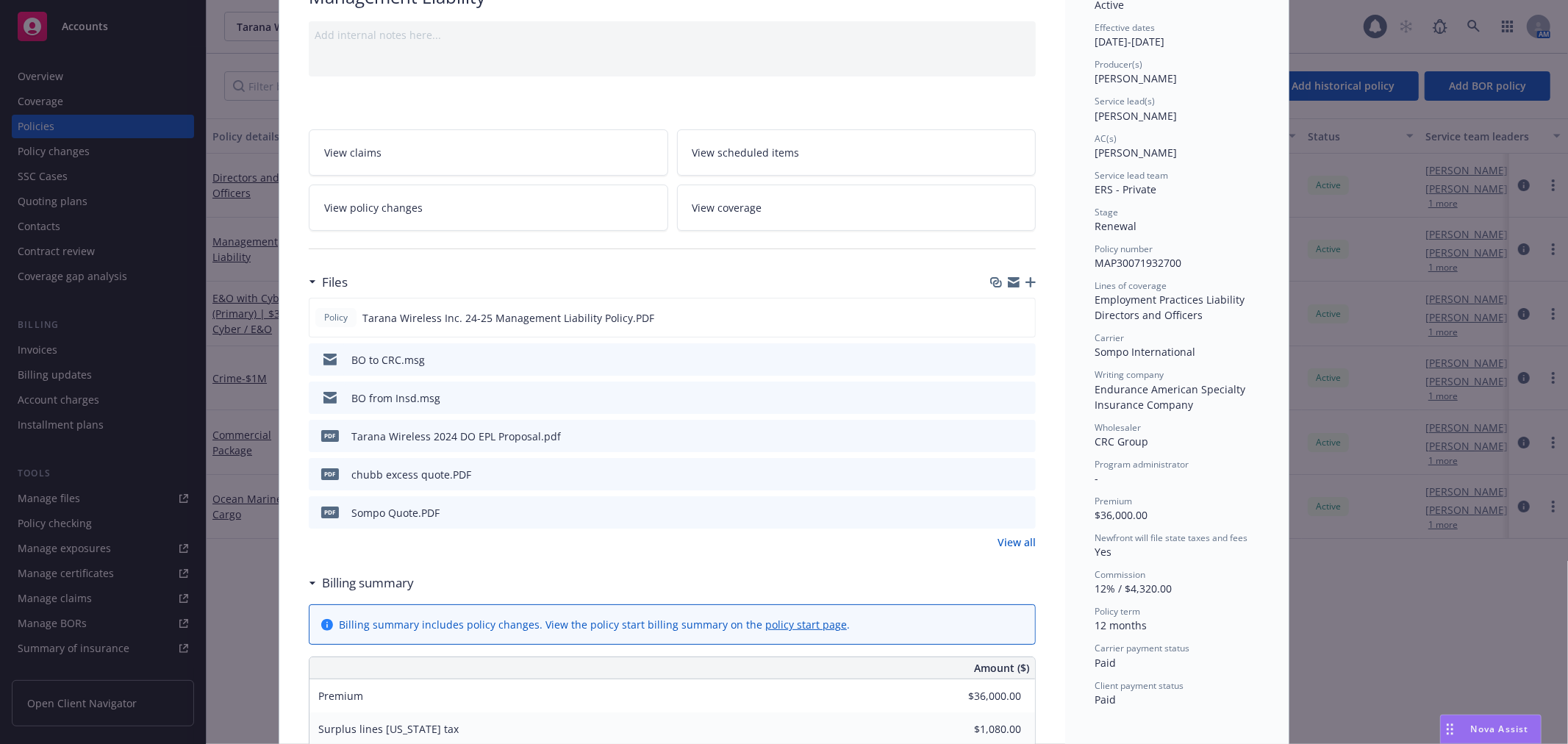
scroll to position [289, 0]
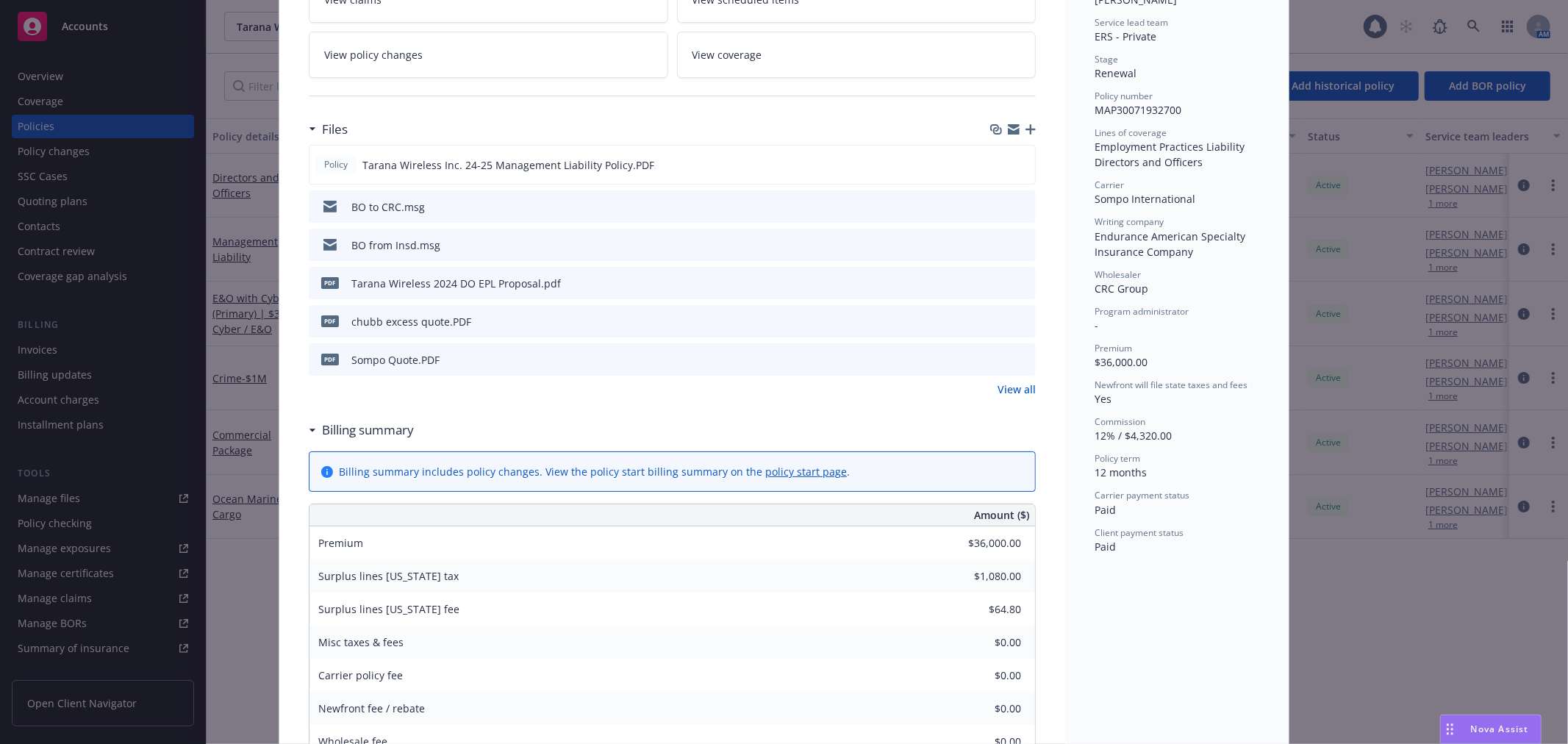
click at [1013, 387] on link "View all" at bounding box center [1016, 390] width 38 height 15
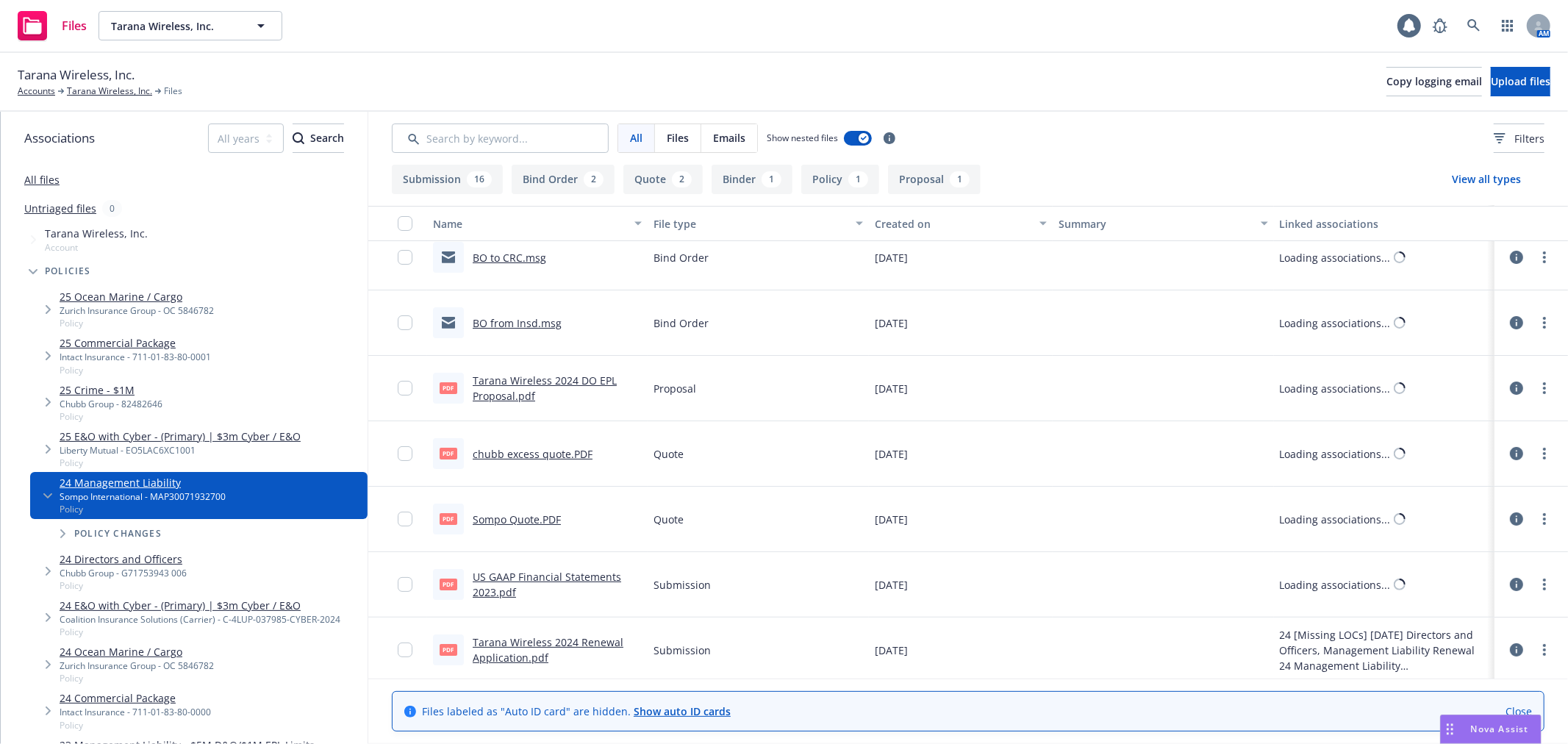
scroll to position [163, 0]
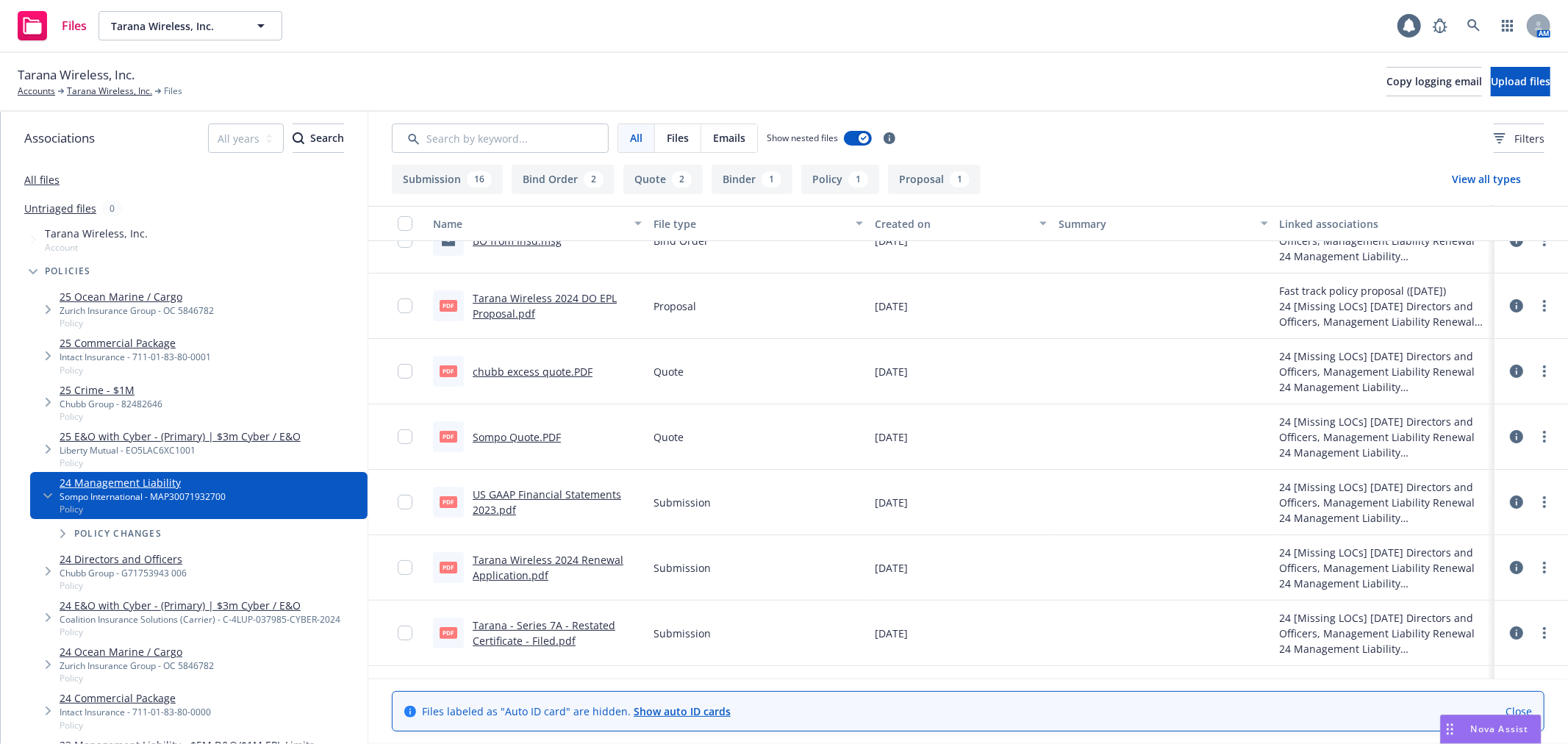
click at [525, 438] on link "Sompo Quote.PDF" at bounding box center [516, 437] width 88 height 14
click at [505, 372] on link "chubb excess quote.PDF" at bounding box center [532, 371] width 119 height 14
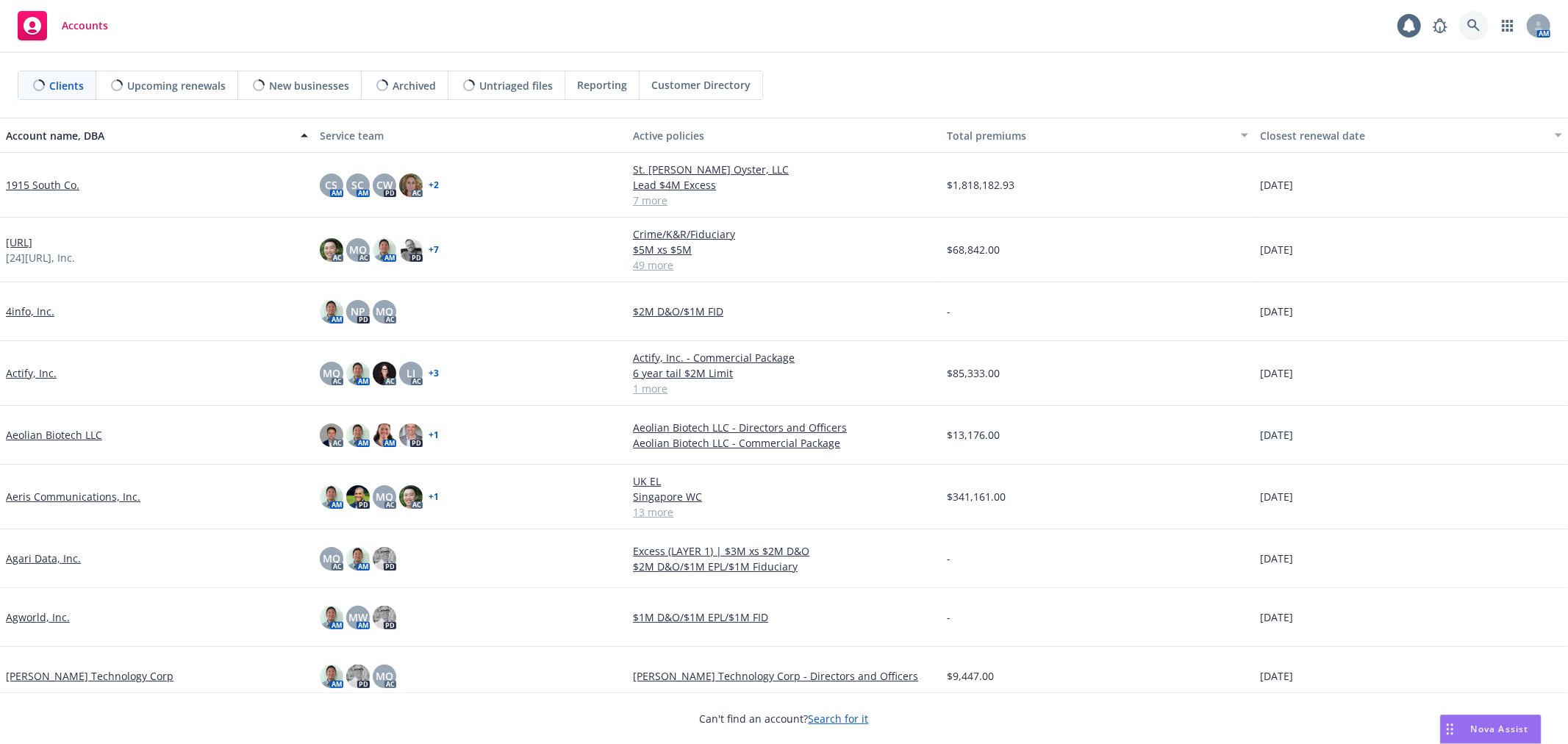
click at [1486, 24] on link at bounding box center [1474, 25] width 29 height 29
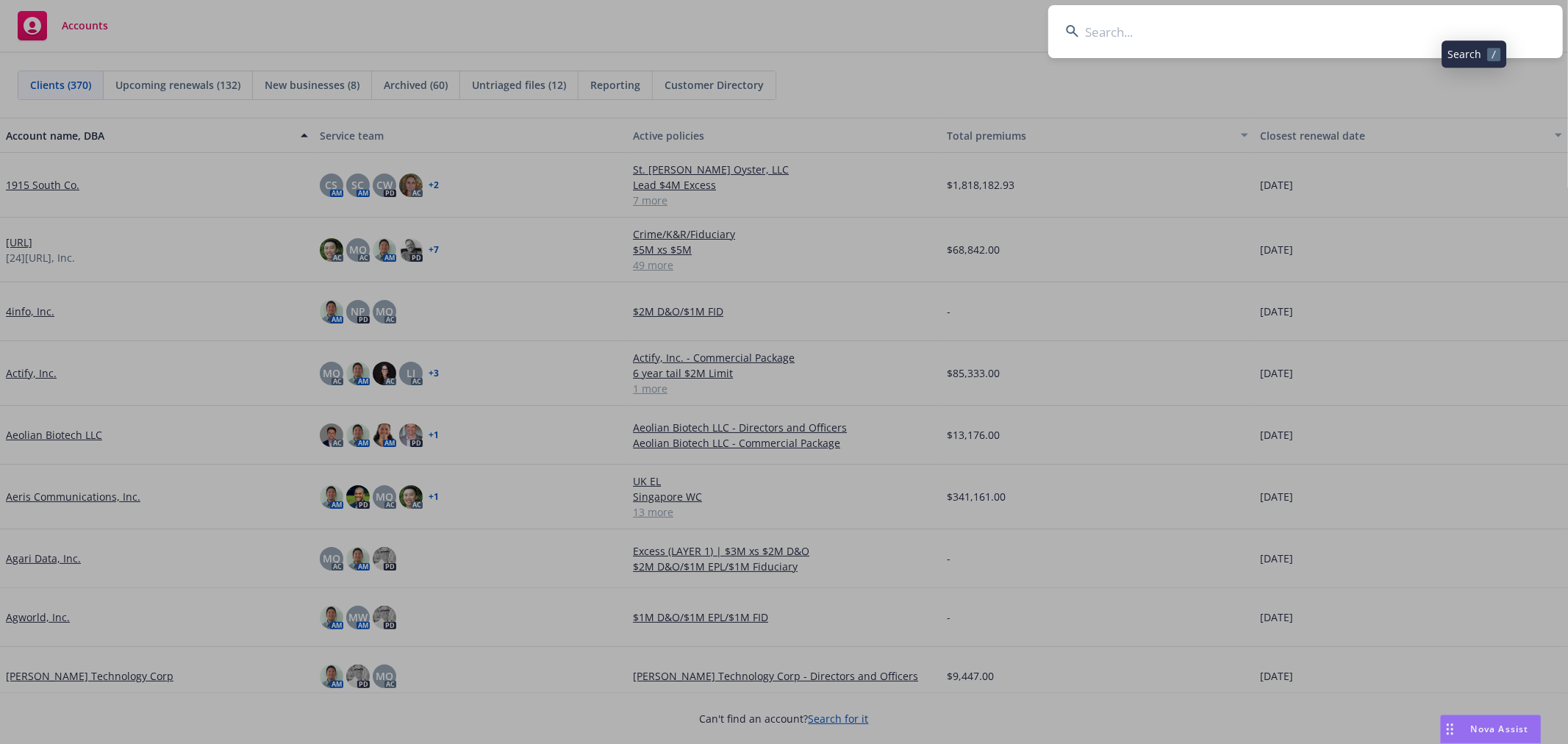
click at [1391, 57] on input at bounding box center [1306, 31] width 515 height 53
click at [1377, 37] on input at bounding box center [1306, 31] width 515 height 53
type input "jerry's"
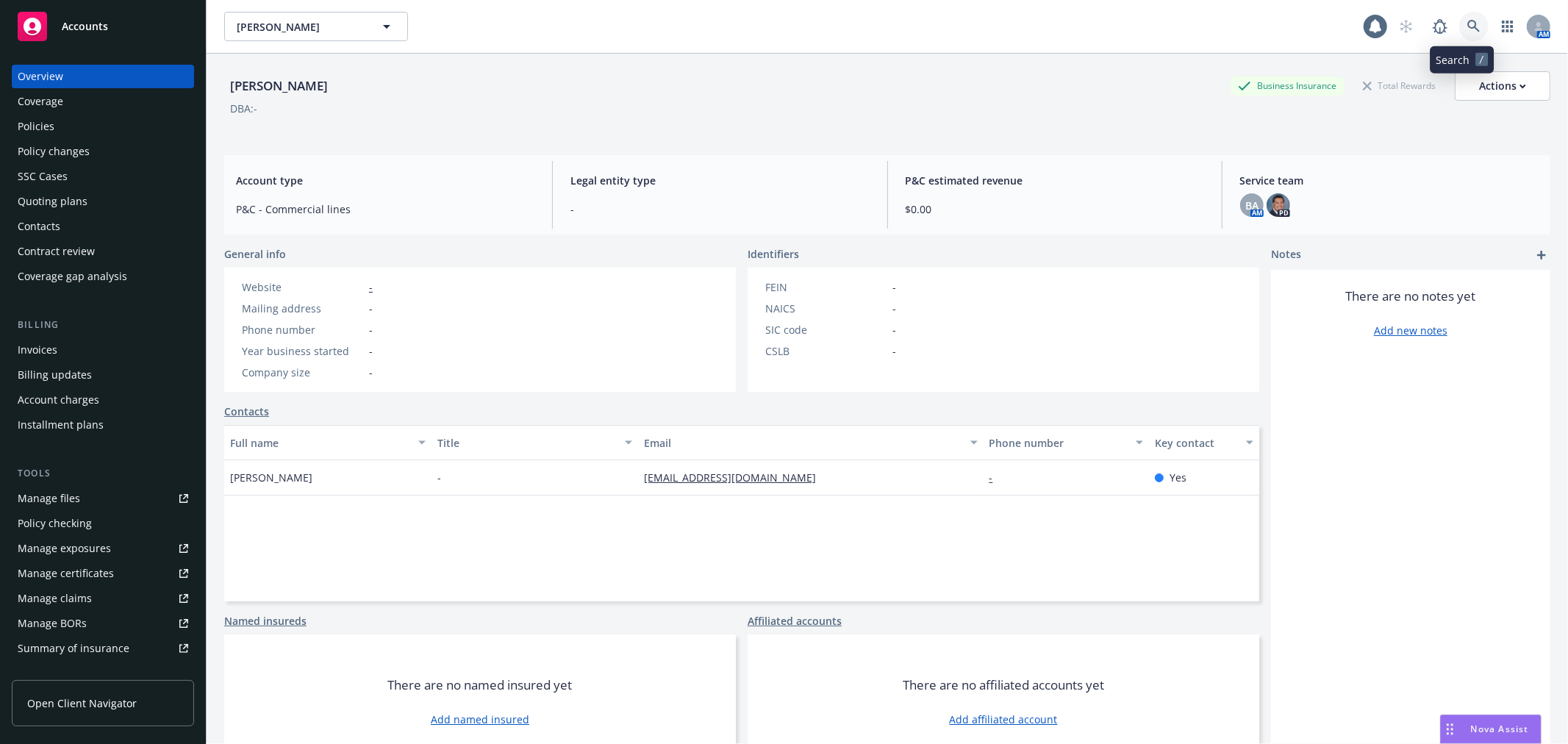
click at [1459, 20] on link at bounding box center [1474, 26] width 29 height 29
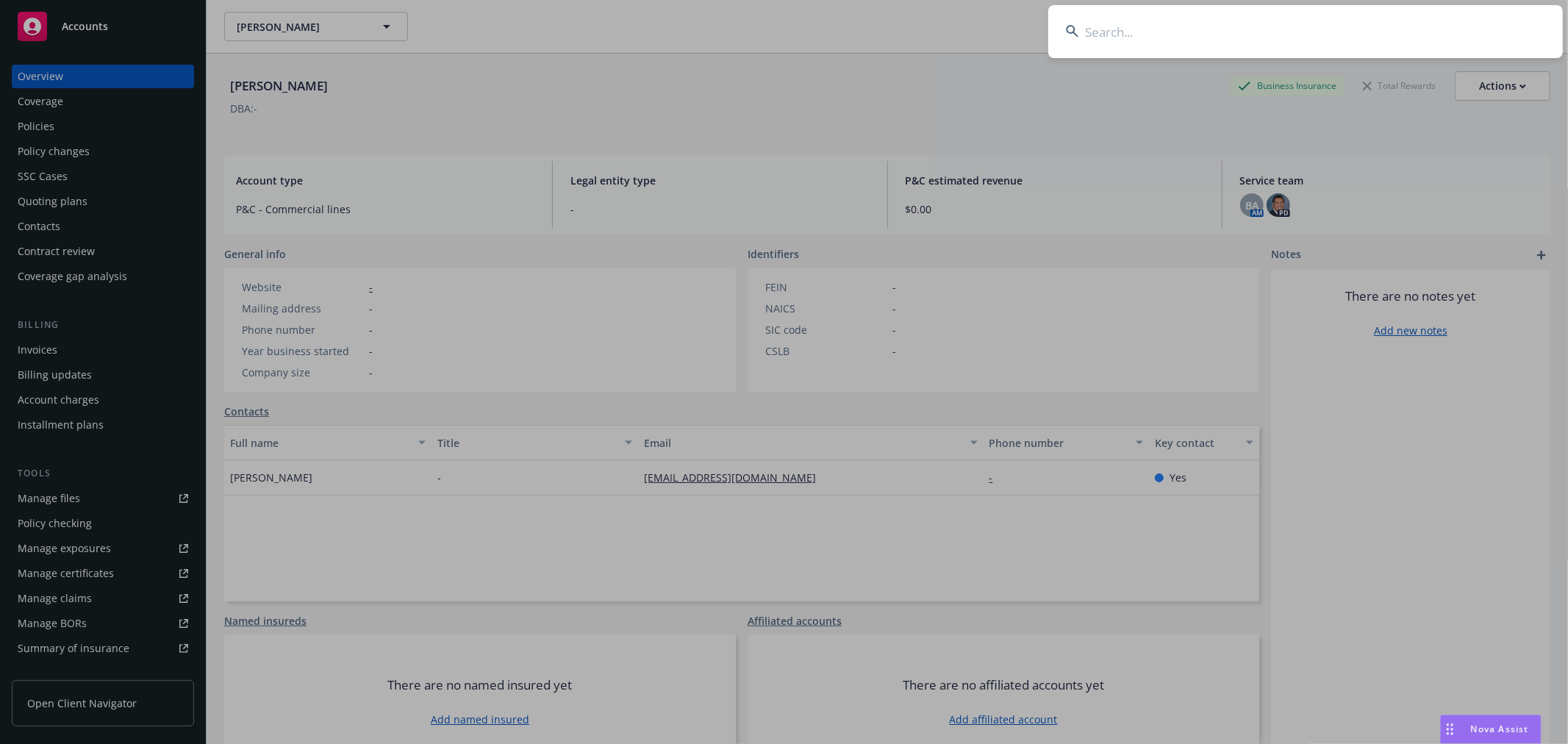
click at [1410, 34] on input at bounding box center [1306, 31] width 515 height 53
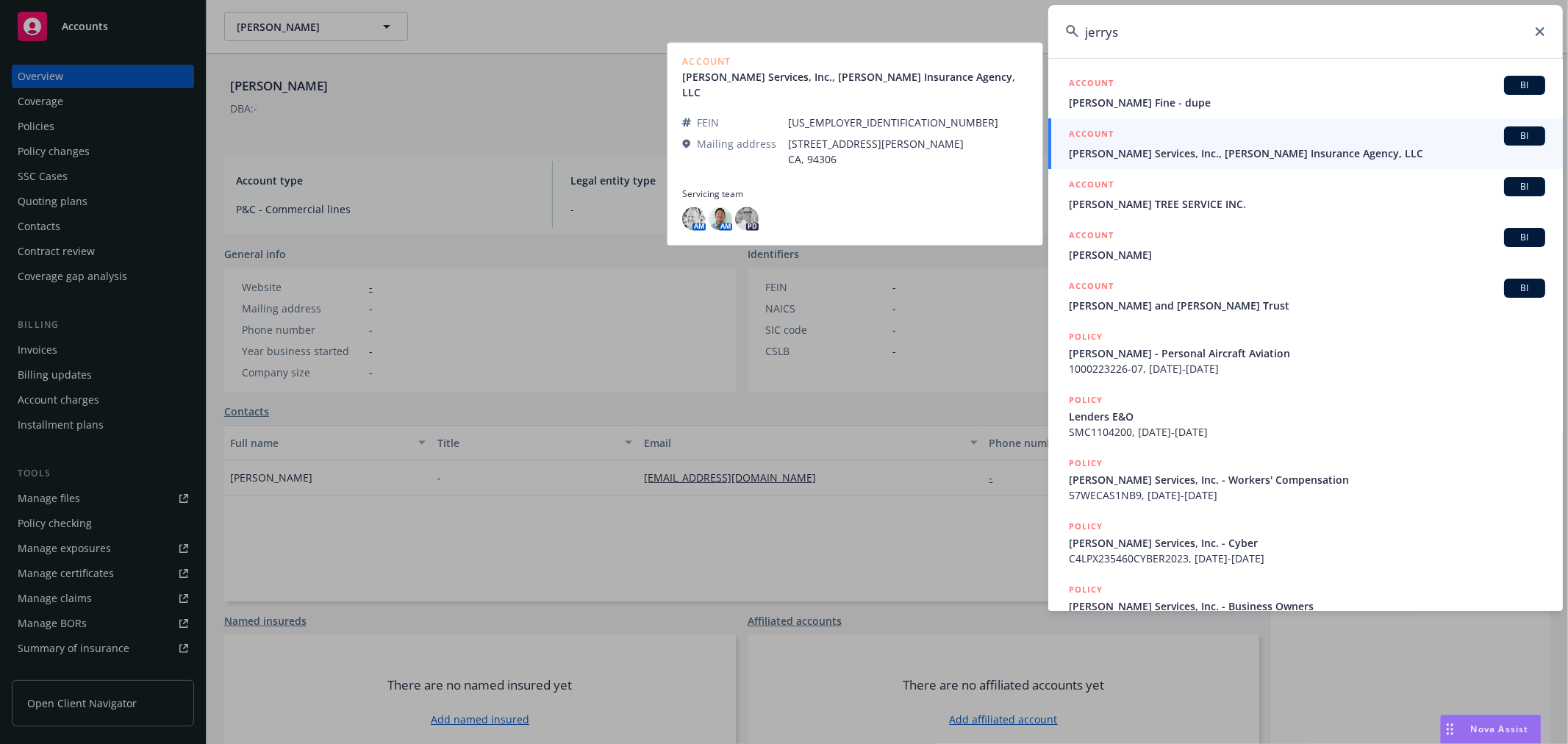
type input "jerrys"
click at [1174, 149] on span "[PERSON_NAME] Services, Inc., [PERSON_NAME] Insurance Agency, LLC" at bounding box center [1307, 153] width 476 height 15
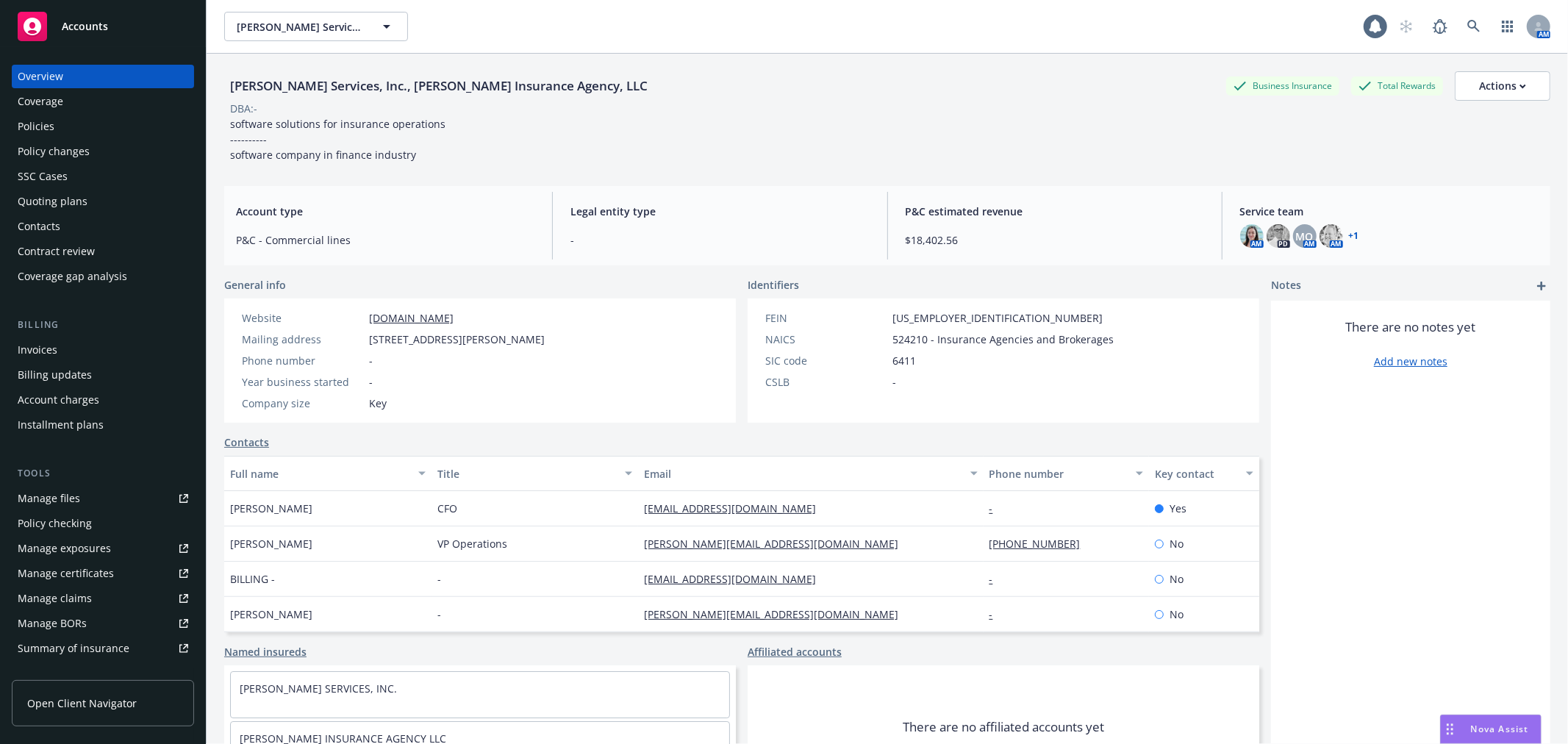
click at [40, 129] on div "Policies" at bounding box center [36, 126] width 37 height 24
